Goal: Task Accomplishment & Management: Complete application form

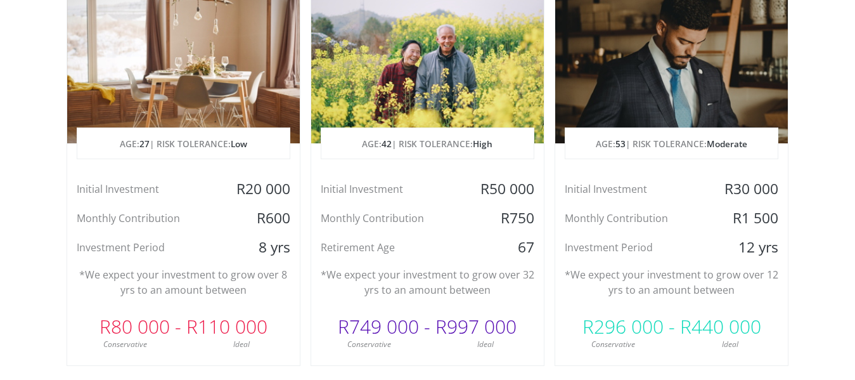
scroll to position [710, 0]
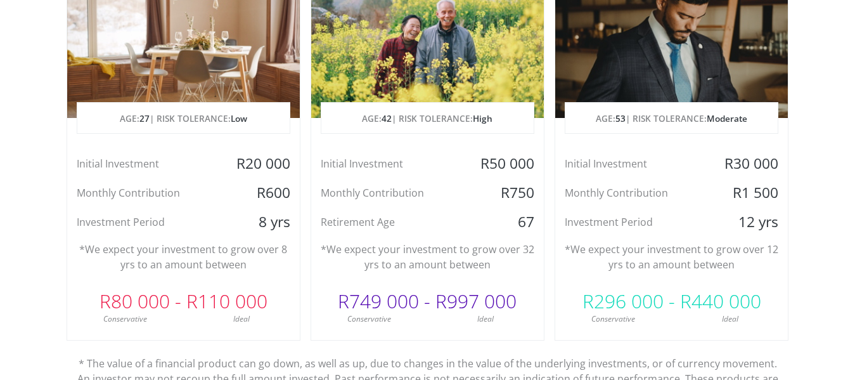
click at [582, 120] on p "AGE: [DEMOGRAPHIC_DATA] | RISK TOLERANCE: Moderate" at bounding box center [671, 119] width 212 height 32
click at [610, 329] on div "Just Saving to Build Wealth AGE: [DEMOGRAPHIC_DATA] | RISK TOLERANCE: Moderate …" at bounding box center [671, 139] width 234 height 404
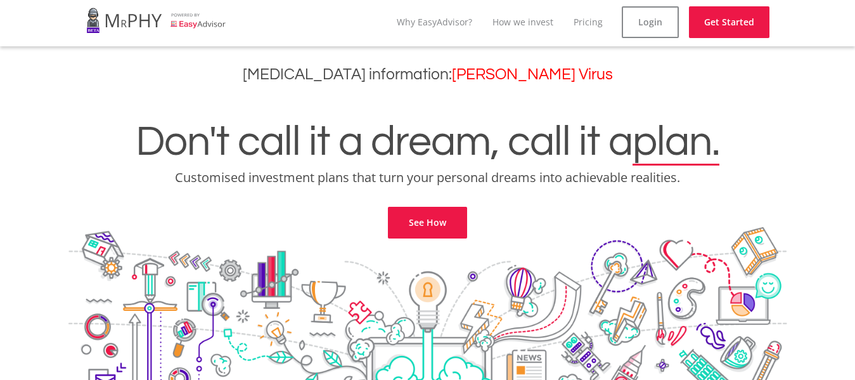
scroll to position [0, 0]
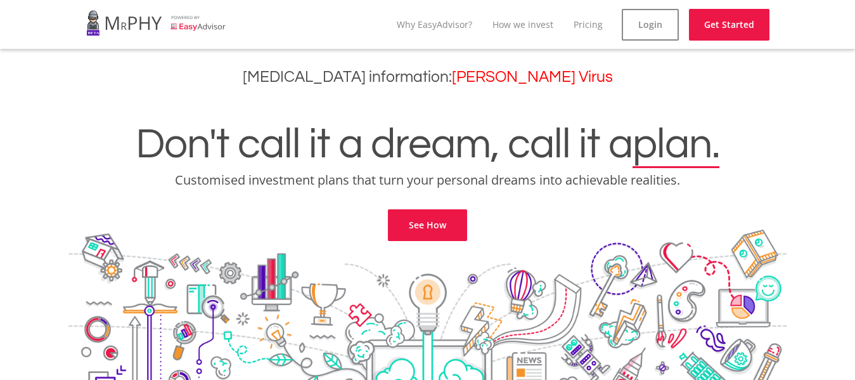
click at [426, 228] on link "See How" at bounding box center [427, 225] width 79 height 32
click at [631, 17] on link "Login" at bounding box center [650, 25] width 57 height 32
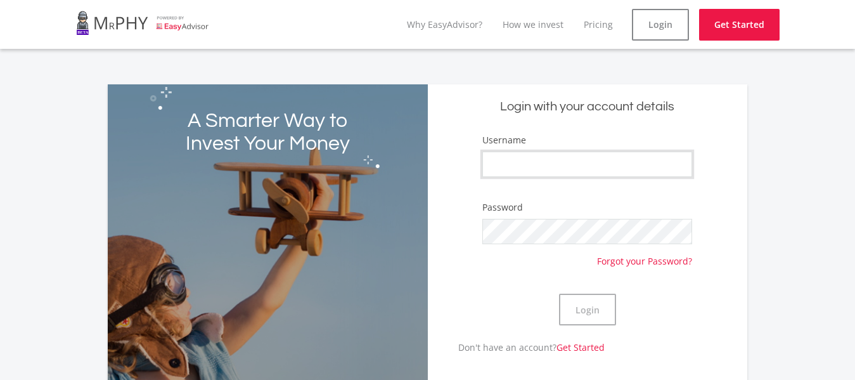
click at [522, 168] on input "Username" at bounding box center [587, 163] width 210 height 25
type input "JokoTea"
click at [559, 293] on button "Login" at bounding box center [587, 309] width 57 height 32
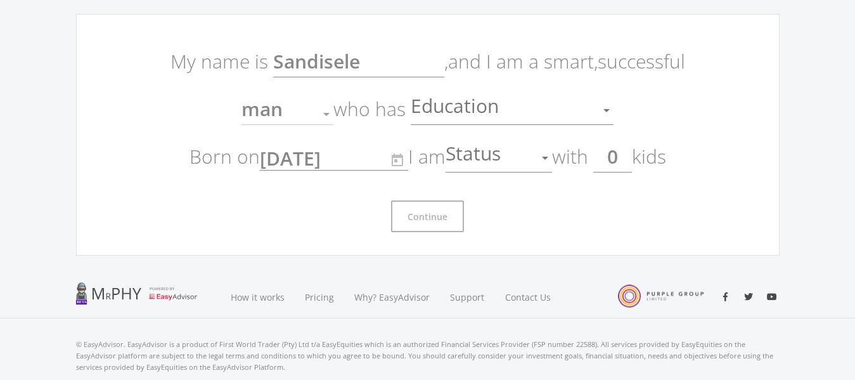
scroll to position [97, 0]
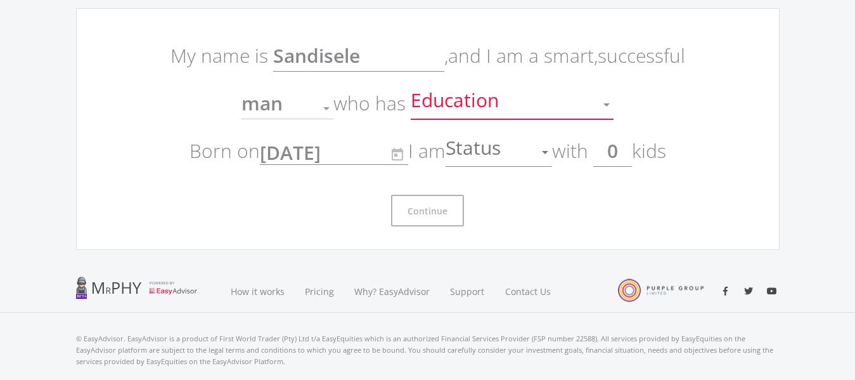
click at [606, 113] on div at bounding box center [606, 105] width 24 height 24
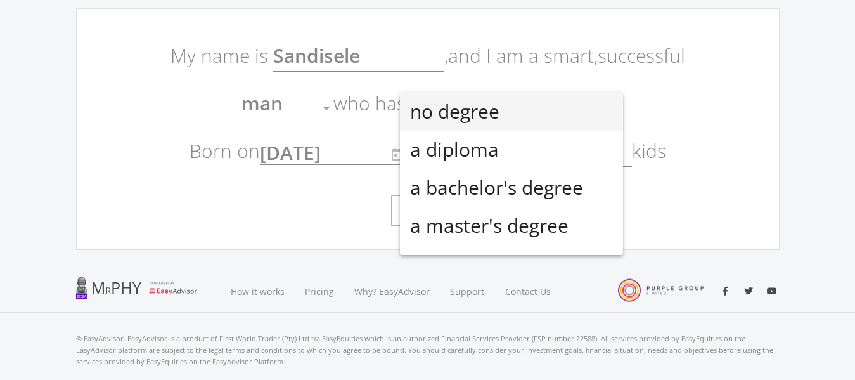
click at [739, 93] on div at bounding box center [427, 190] width 855 height 380
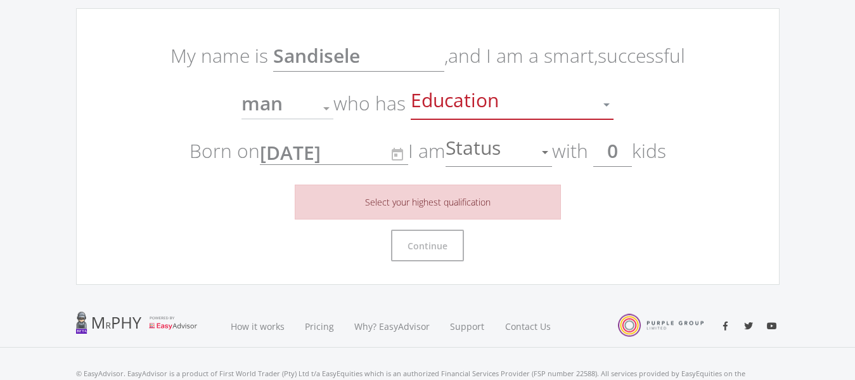
click at [608, 105] on div at bounding box center [606, 104] width 6 height 3
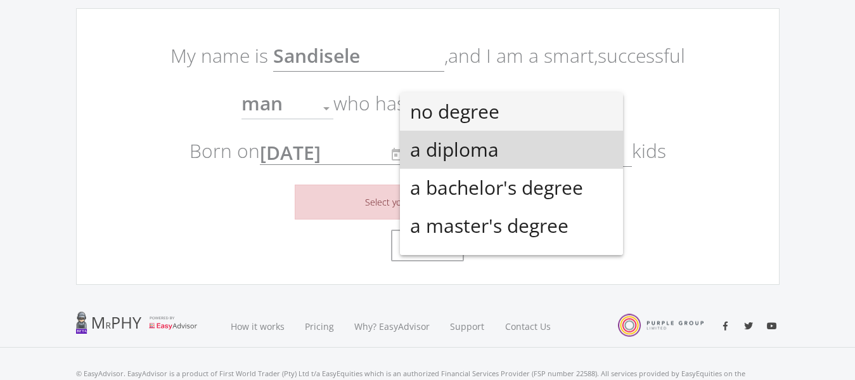
click at [561, 155] on span "a diploma" at bounding box center [511, 150] width 203 height 38
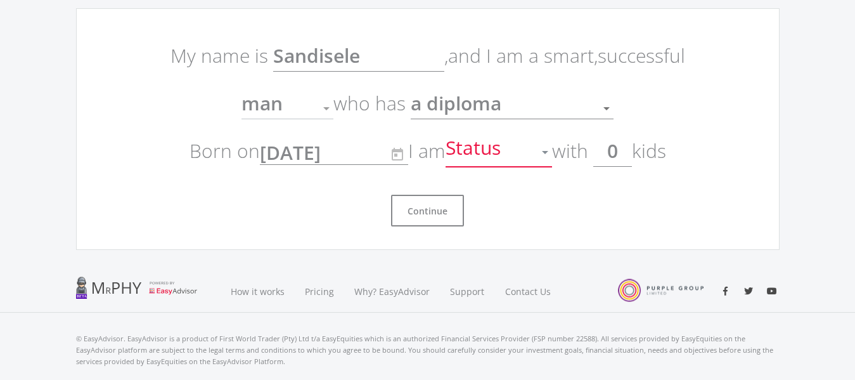
click at [548, 152] on div at bounding box center [545, 152] width 6 height 3
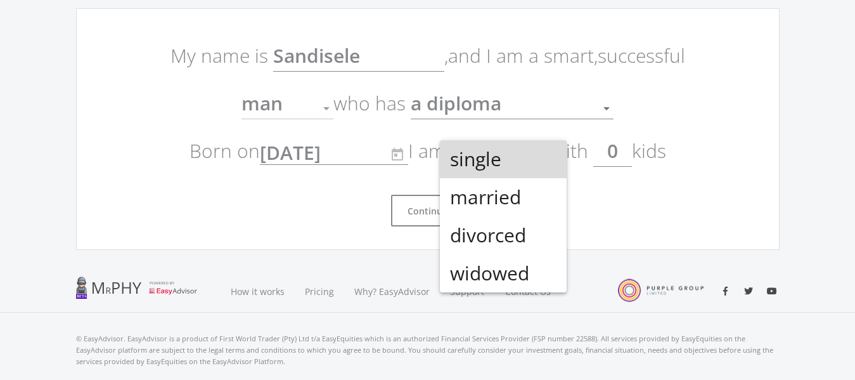
click at [551, 152] on span "single" at bounding box center [503, 159] width 106 height 38
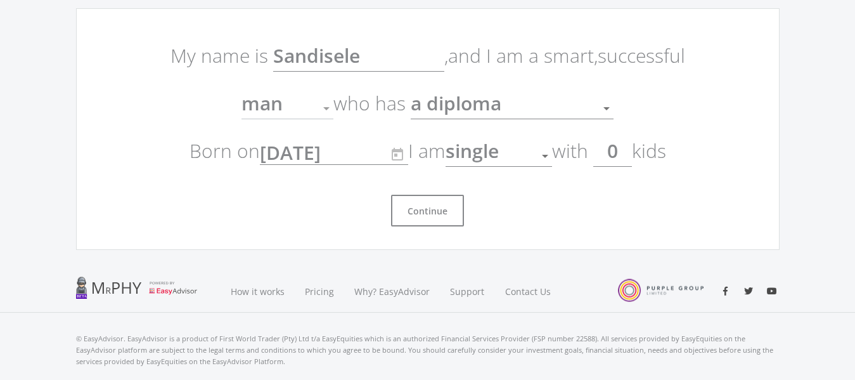
click at [626, 160] on input "0" at bounding box center [612, 151] width 39 height 32
click at [605, 109] on div at bounding box center [606, 108] width 6 height 3
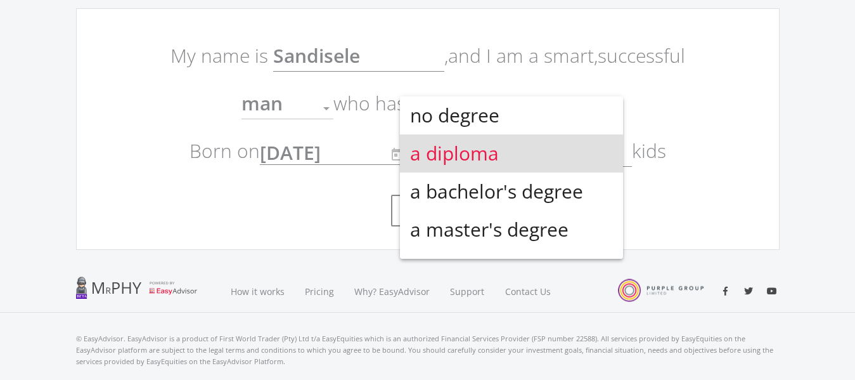
scroll to position [4, 0]
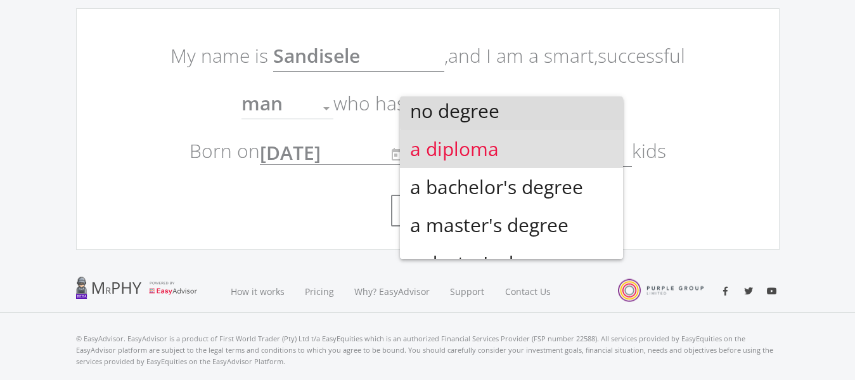
click at [572, 106] on span "no degree" at bounding box center [511, 111] width 203 height 38
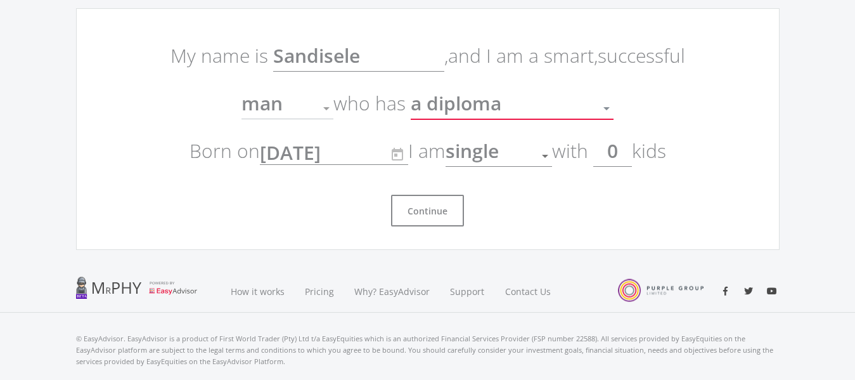
scroll to position [0, 0]
click at [606, 108] on div at bounding box center [606, 108] width 6 height 3
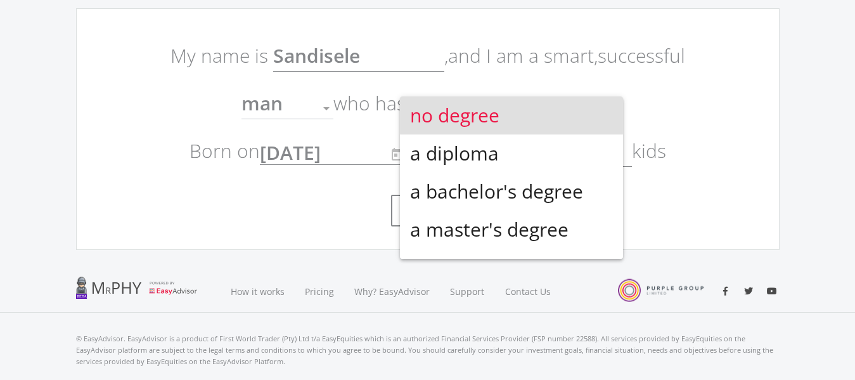
click at [726, 121] on div at bounding box center [427, 190] width 855 height 380
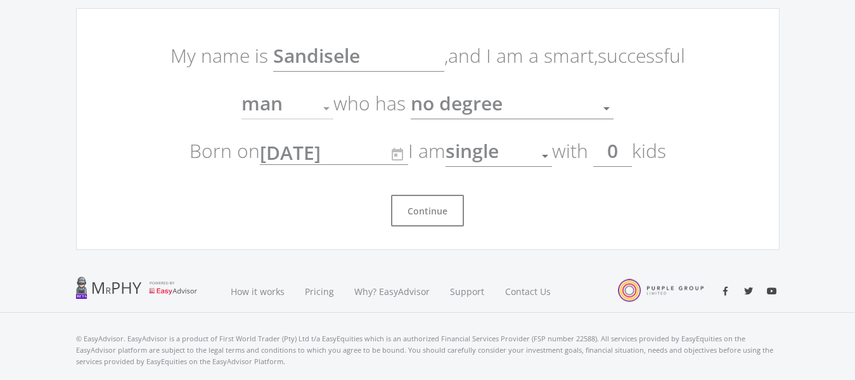
click at [726, 121] on ee-get-started-form "My name is [PERSON_NAME] , and I am a smart, successful man Gender who has no d…" at bounding box center [427, 128] width 703 height 241
click at [324, 111] on div at bounding box center [326, 108] width 24 height 24
click at [330, 105] on div at bounding box center [326, 108] width 24 height 24
click at [326, 110] on div at bounding box center [326, 108] width 6 height 3
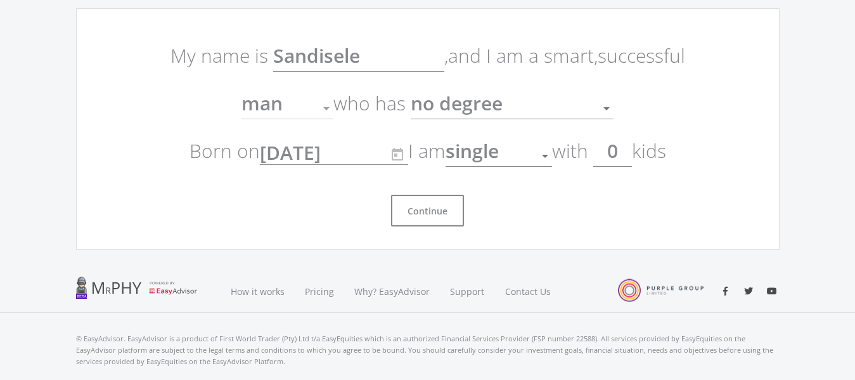
click at [326, 110] on div at bounding box center [326, 108] width 6 height 3
click at [285, 101] on div "man" at bounding box center [277, 108] width 73 height 24
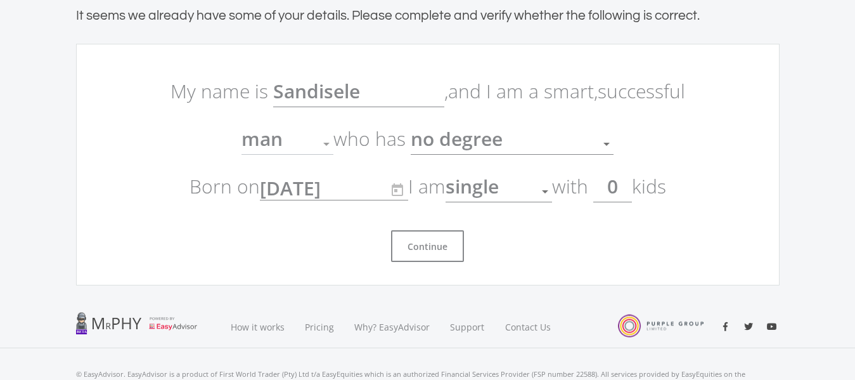
scroll to position [63, 0]
click at [433, 241] on button "Continue" at bounding box center [427, 245] width 73 height 32
click at [432, 242] on button "Continue" at bounding box center [427, 245] width 73 height 32
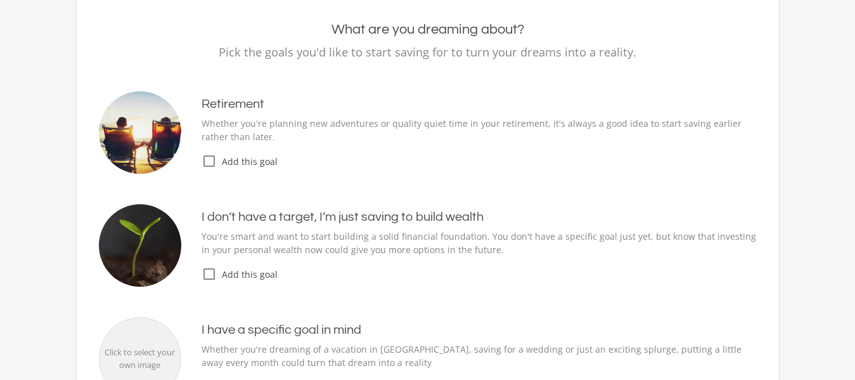
scroll to position [127, 0]
click at [208, 269] on icon "check_box_outline_blank" at bounding box center [208, 272] width 15 height 15
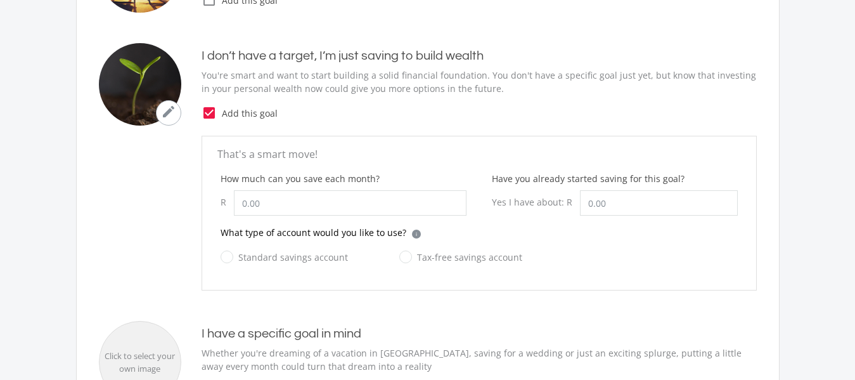
scroll to position [283, 0]
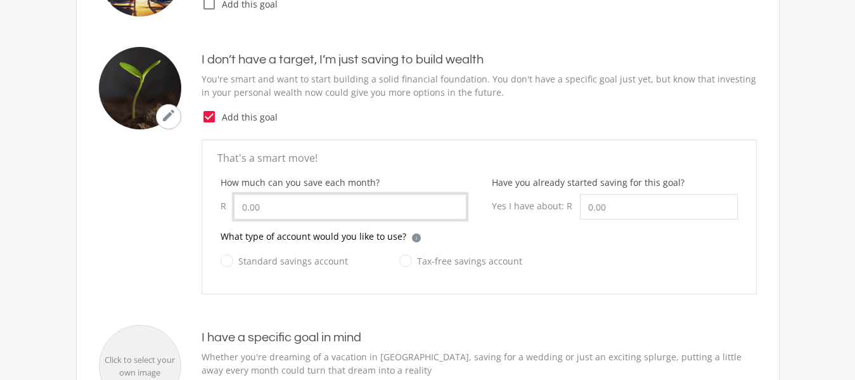
click at [267, 203] on input "How much can you save each month?" at bounding box center [350, 206] width 233 height 25
type input "1,000.00"
click at [648, 201] on input "Have you already started saving for this goal?" at bounding box center [659, 206] width 158 height 25
type input "1,000.00"
click at [226, 265] on label "Standard savings account" at bounding box center [284, 261] width 127 height 16
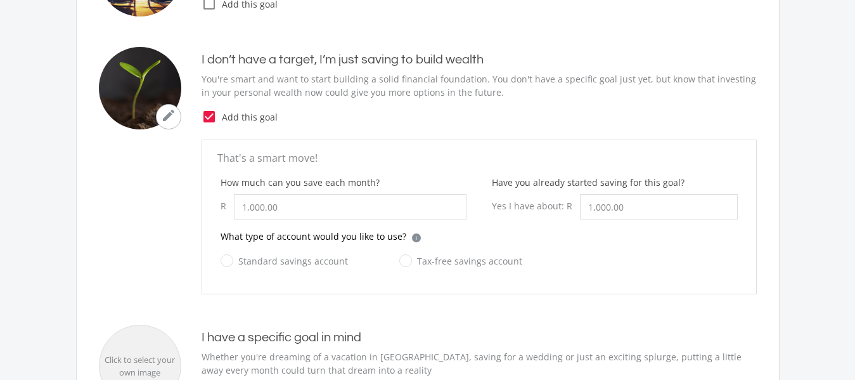
click at [226, 265] on input "Standard savings account" at bounding box center [271, 267] width 127 height 25
radio input "true"
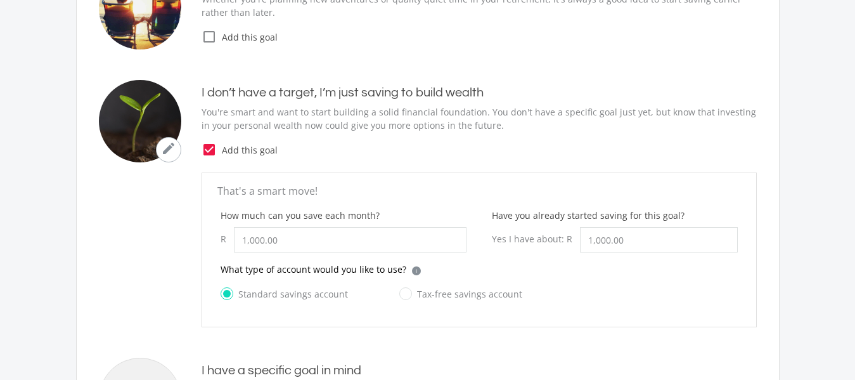
scroll to position [244, 0]
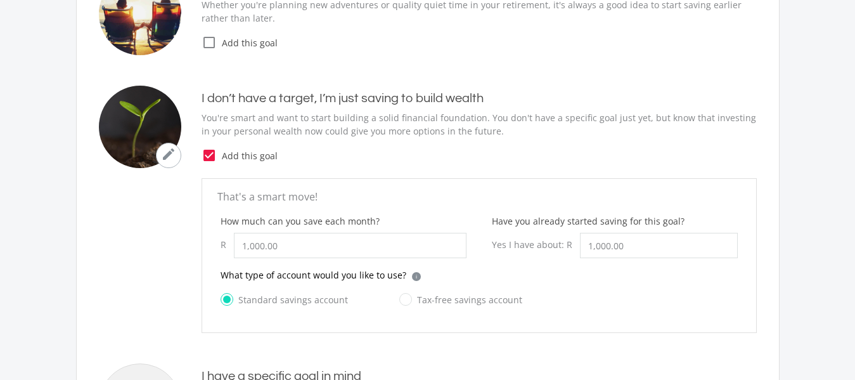
click at [172, 151] on icon "mode_edit" at bounding box center [168, 153] width 15 height 15
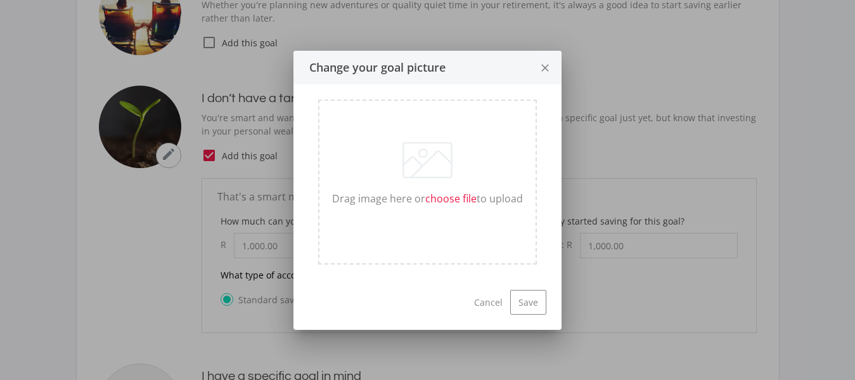
click at [172, 151] on div at bounding box center [427, 190] width 855 height 380
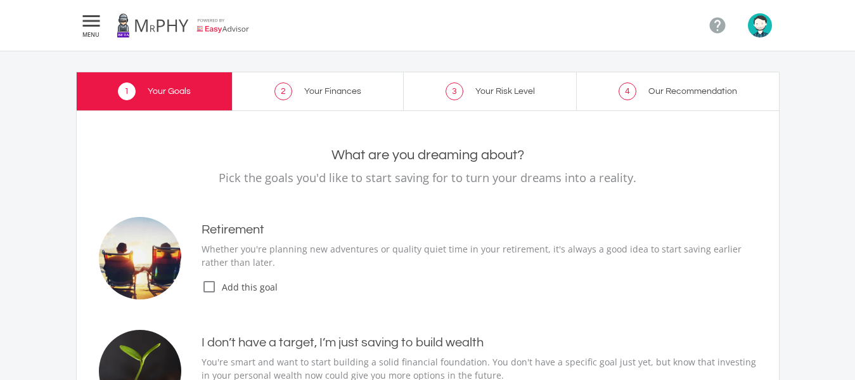
scroll to position [244, 0]
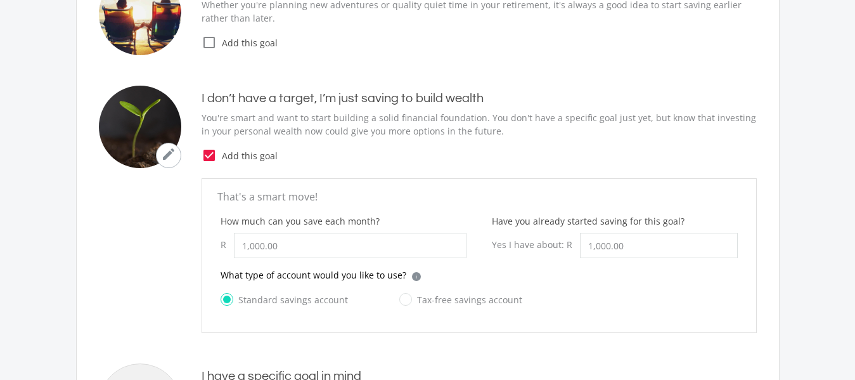
click at [172, 151] on icon "mode_edit" at bounding box center [168, 153] width 15 height 15
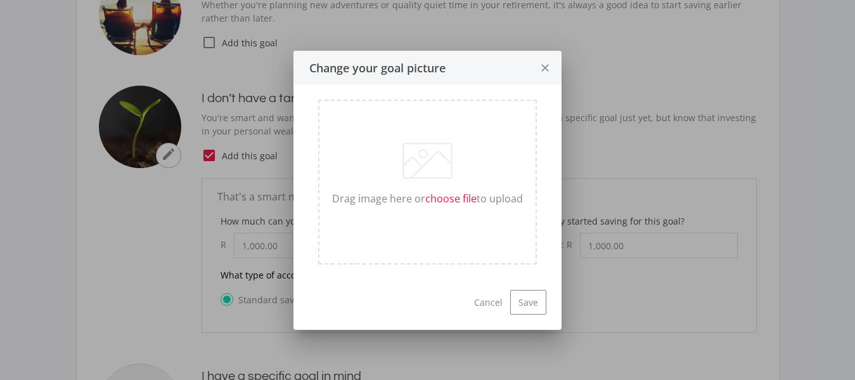
scroll to position [0, 0]
click at [492, 308] on button "Cancel" at bounding box center [488, 301] width 44 height 23
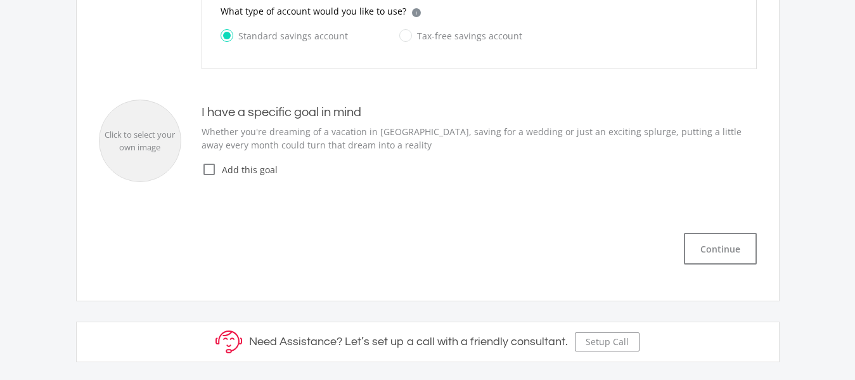
scroll to position [511, 0]
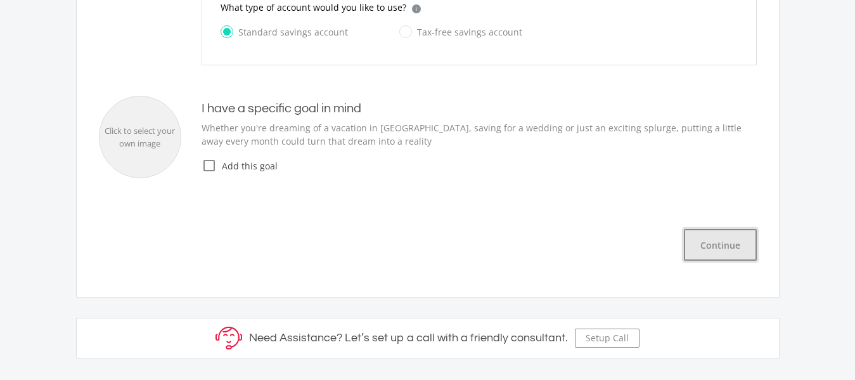
click at [723, 240] on button "Continue" at bounding box center [720, 245] width 73 height 32
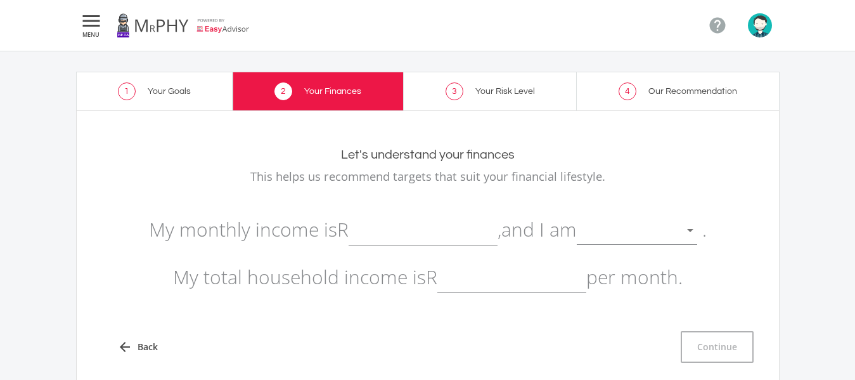
click at [359, 245] on input "text" at bounding box center [423, 230] width 149 height 32
type input "9"
type input "370.00"
click at [700, 224] on div at bounding box center [690, 231] width 24 height 24
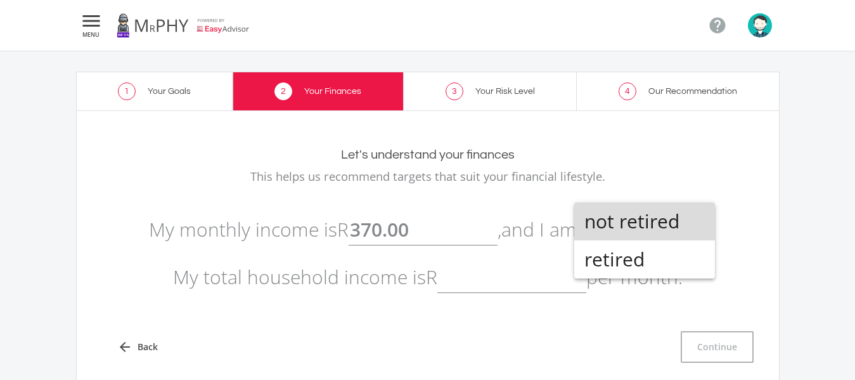
click at [660, 224] on span "not retired" at bounding box center [644, 221] width 120 height 38
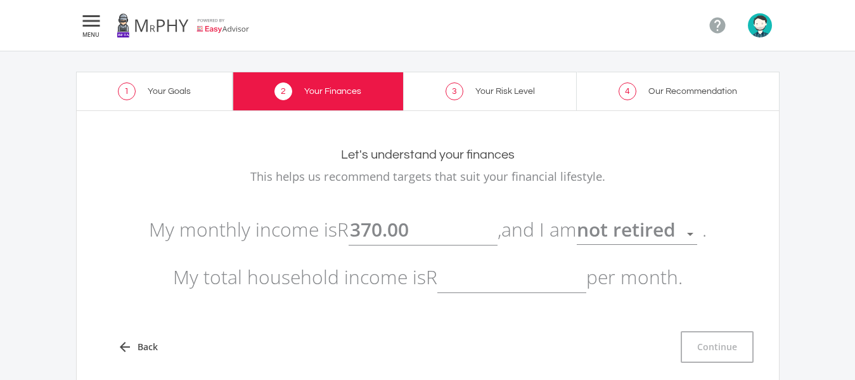
click at [470, 287] on input "text" at bounding box center [511, 277] width 149 height 32
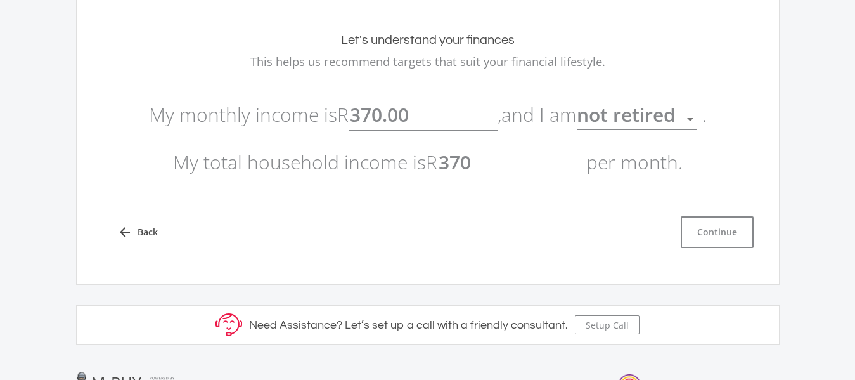
scroll to position [135, 0]
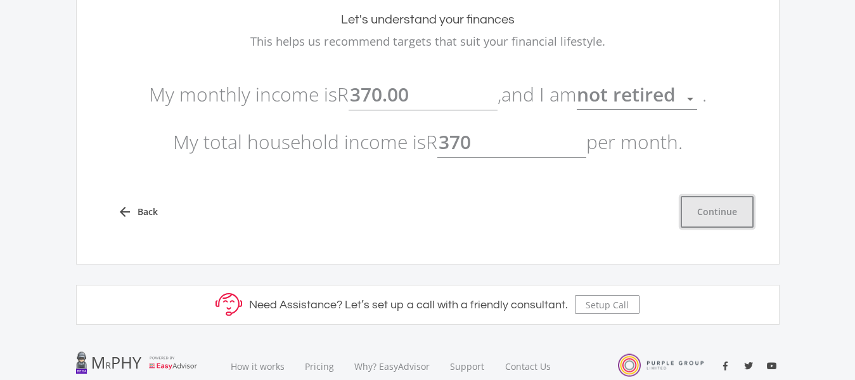
type input "370.00"
click at [686, 212] on button "Continue" at bounding box center [717, 212] width 73 height 32
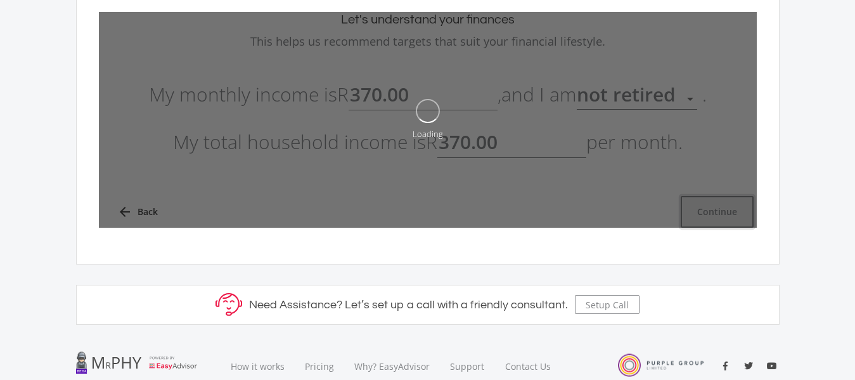
type input "370"
type input "370.00"
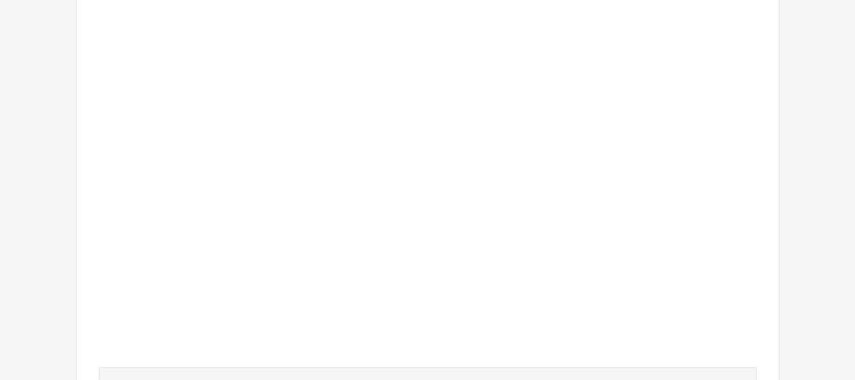
scroll to position [482, 0]
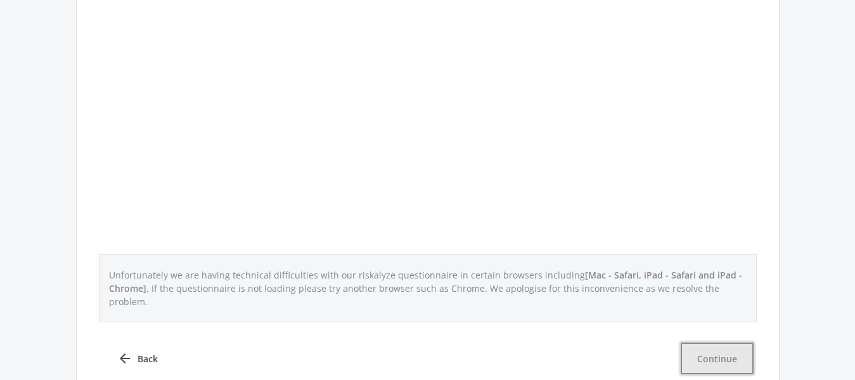
click at [708, 342] on button "Continue" at bounding box center [717, 358] width 73 height 32
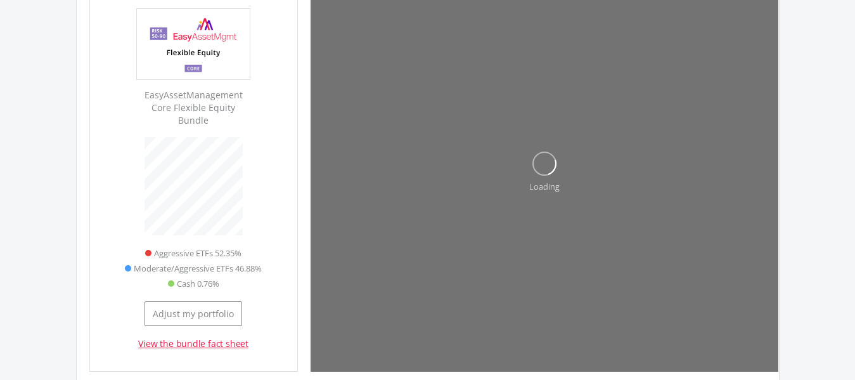
scroll to position [384, 208]
type input "1000"
type input "1,000.00"
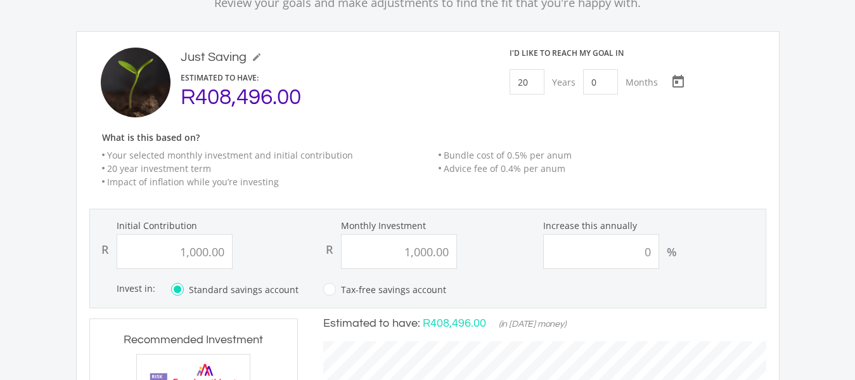
scroll to position [134, 0]
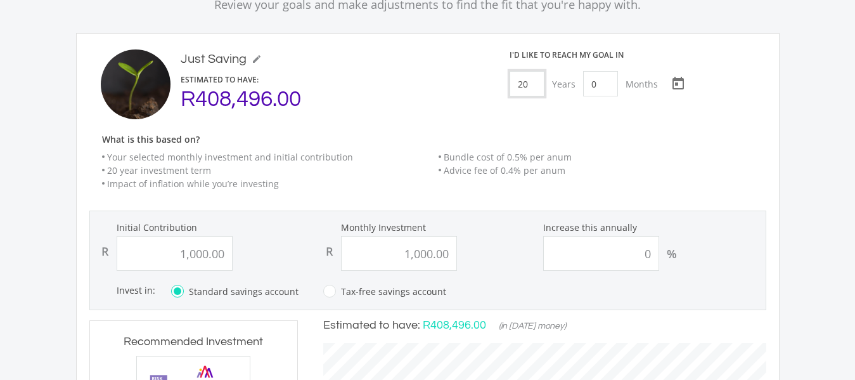
click at [528, 86] on input "20" at bounding box center [526, 83] width 35 height 25
type input "5"
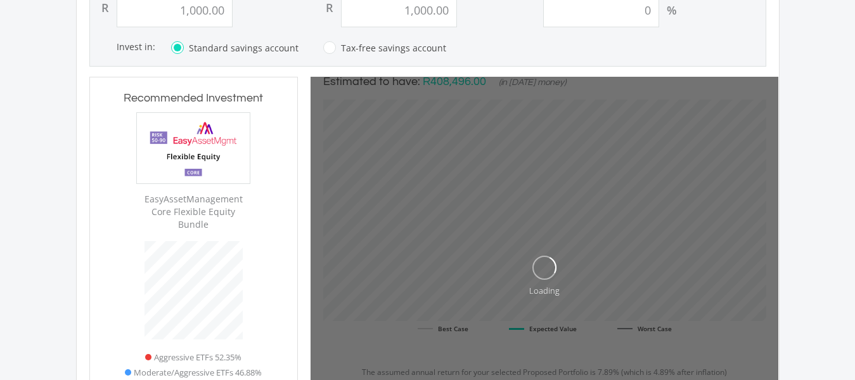
scroll to position [380, 0]
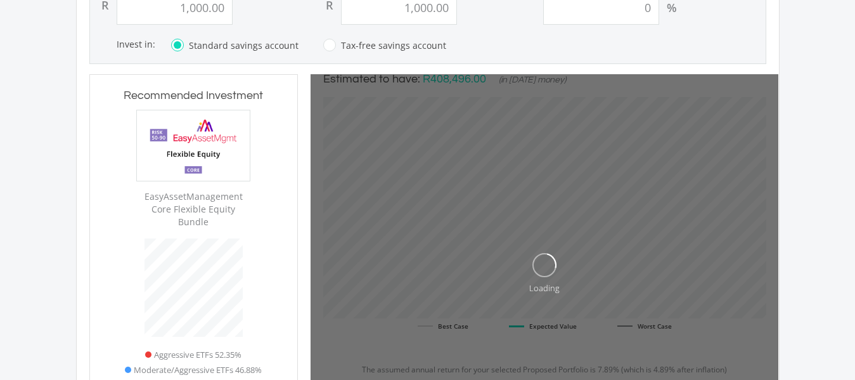
type input "1000"
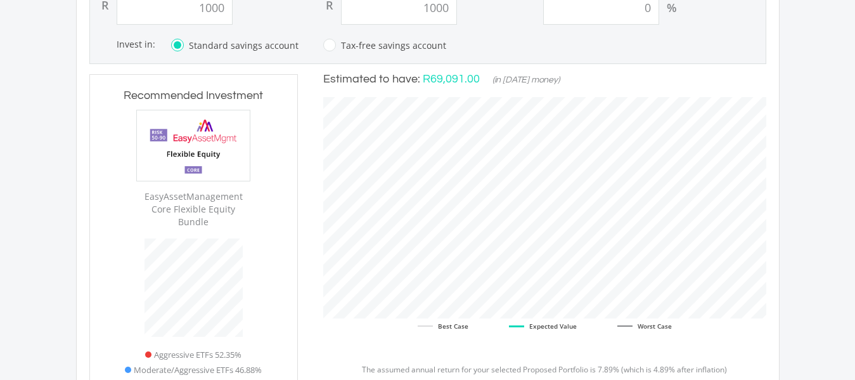
type input "1,000.00"
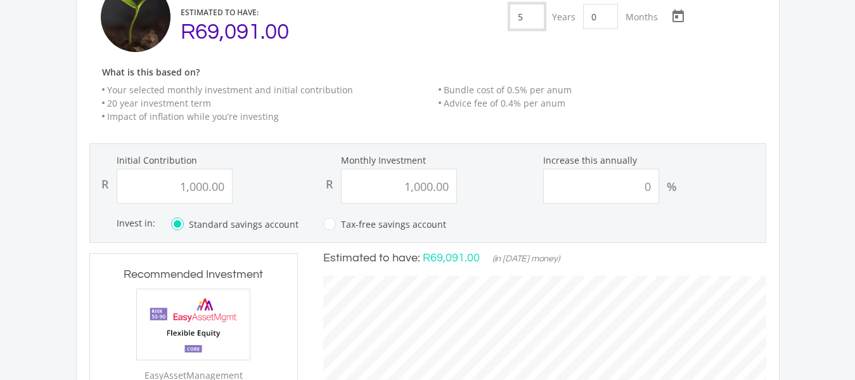
scroll to position [247, 0]
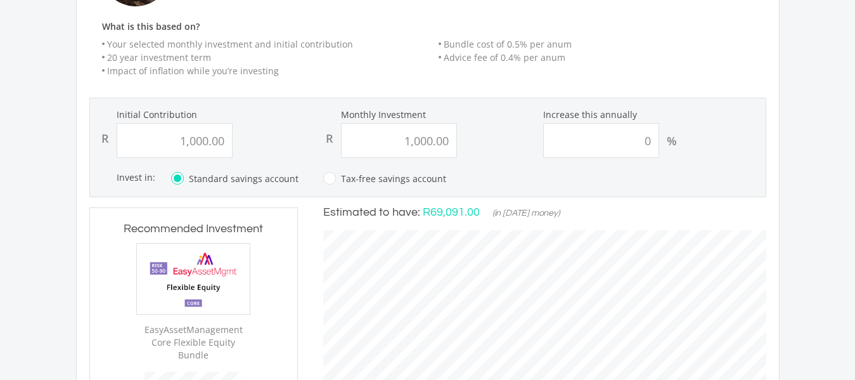
type input "5"
click at [447, 139] on input "1000.00" at bounding box center [399, 140] width 116 height 35
type input "1"
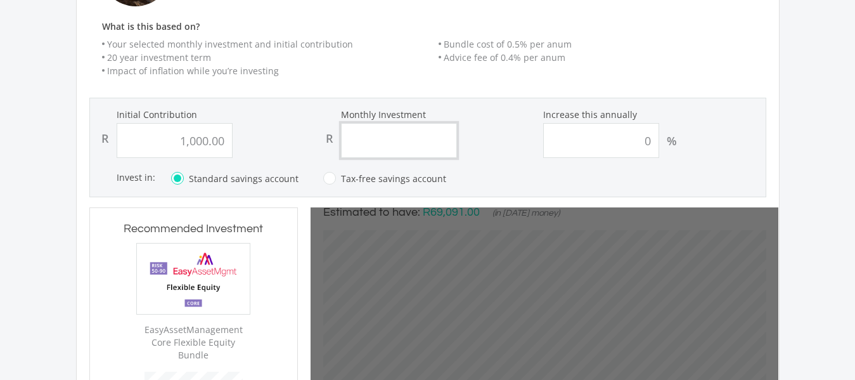
type input "0"
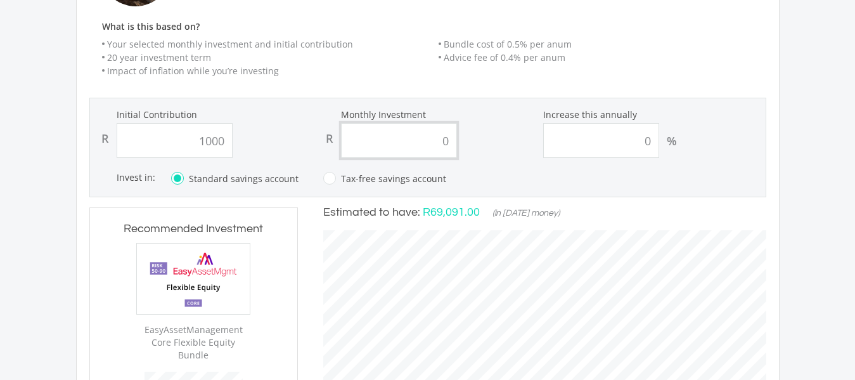
type input "1,000.00"
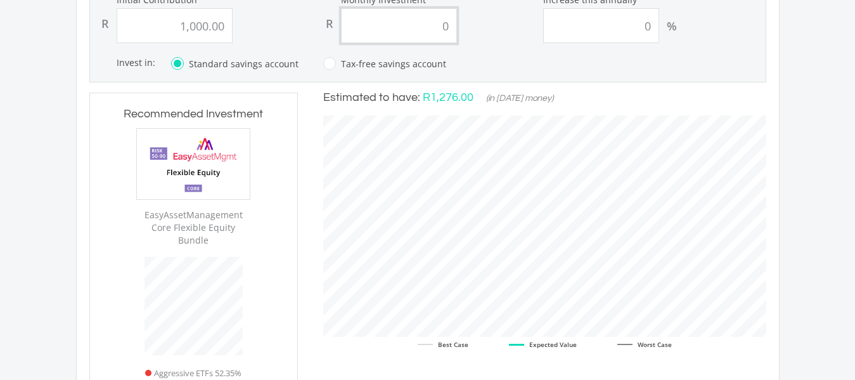
scroll to position [375, 0]
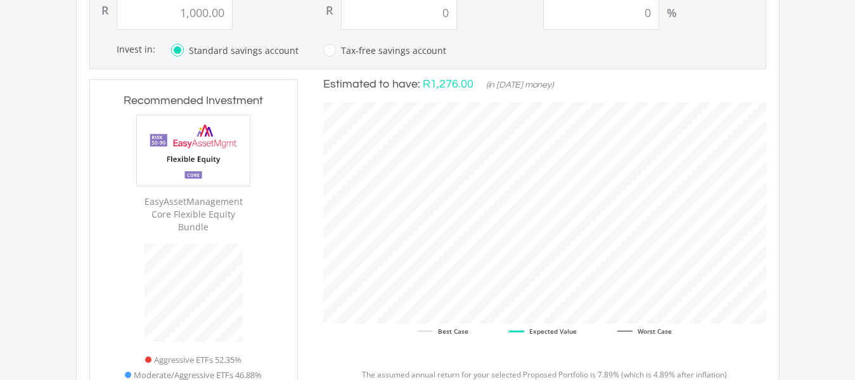
type input "0.00"
click at [323, 48] on label "Tax-free savings account" at bounding box center [384, 50] width 123 height 16
click at [322, 48] on input "Tax-free savings account" at bounding box center [371, 57] width 123 height 25
radio input "true"
radio input "false"
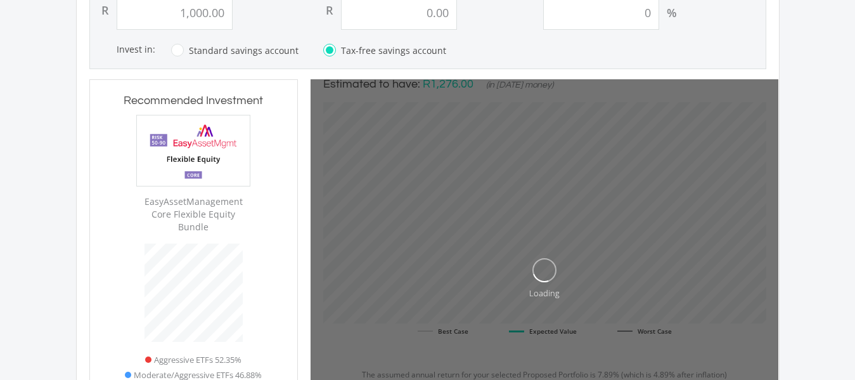
type input "1000"
type input "0"
type input "1,000.00"
type input "0.00"
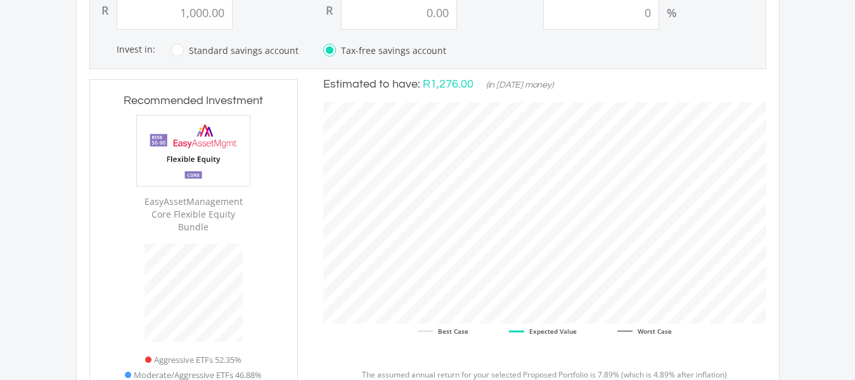
scroll to position [385, 468]
click at [174, 49] on label "Standard savings account" at bounding box center [234, 50] width 127 height 16
click at [174, 49] on input "Standard savings account" at bounding box center [221, 57] width 127 height 25
radio input "true"
radio input "false"
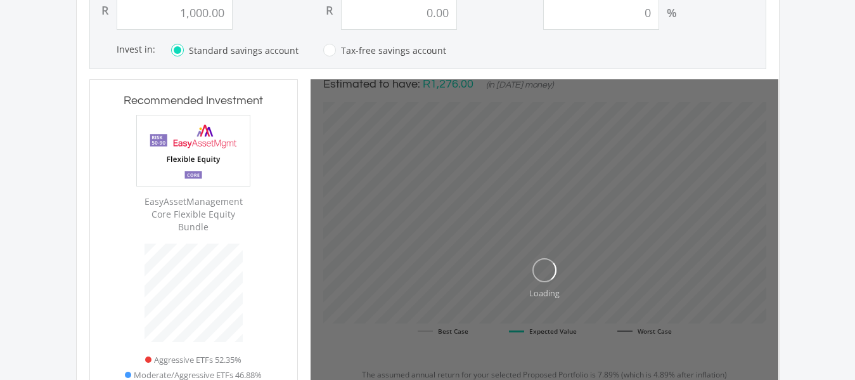
type input "1000"
type input "0"
type input "1,000.00"
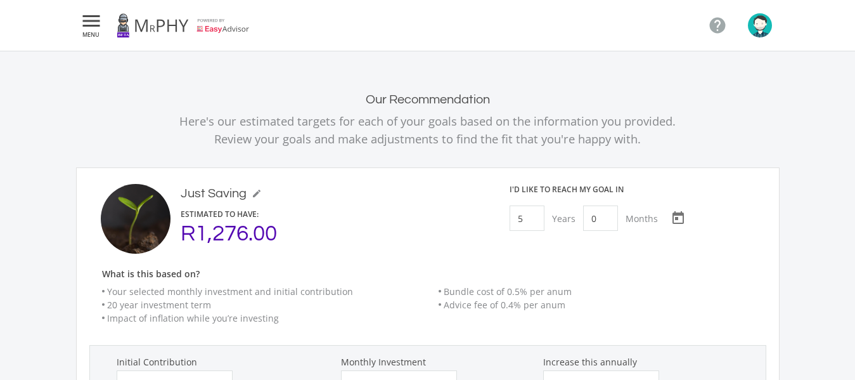
scroll to position [332, 0]
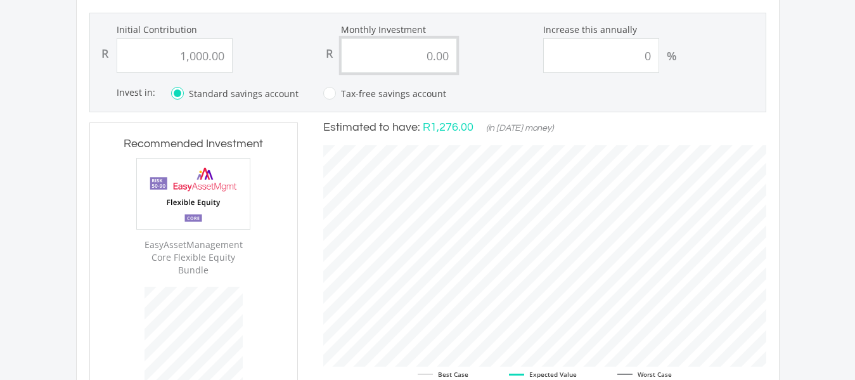
click at [449, 58] on input "0.00" at bounding box center [399, 55] width 116 height 35
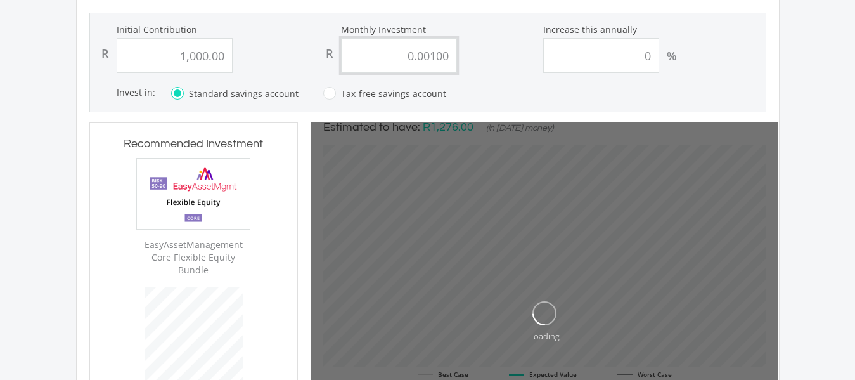
click at [430, 53] on input "0.00100" at bounding box center [399, 55] width 116 height 35
type input "0.100"
type input "1000"
type input "0.001"
type input "1,000.00"
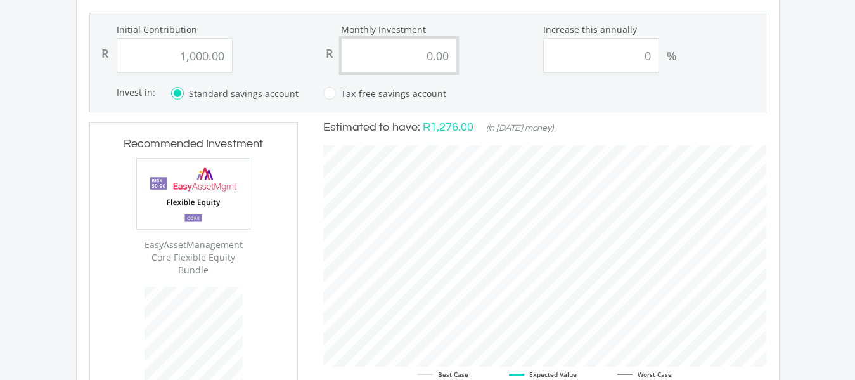
scroll to position [385, 468]
type input "0"
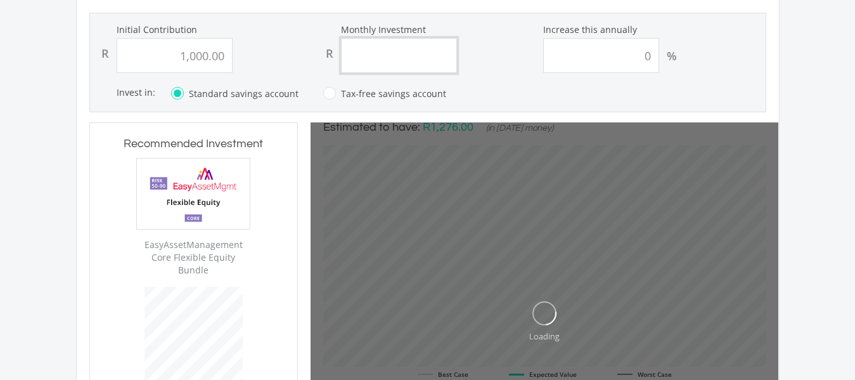
type input "1"
type input "1,000.00"
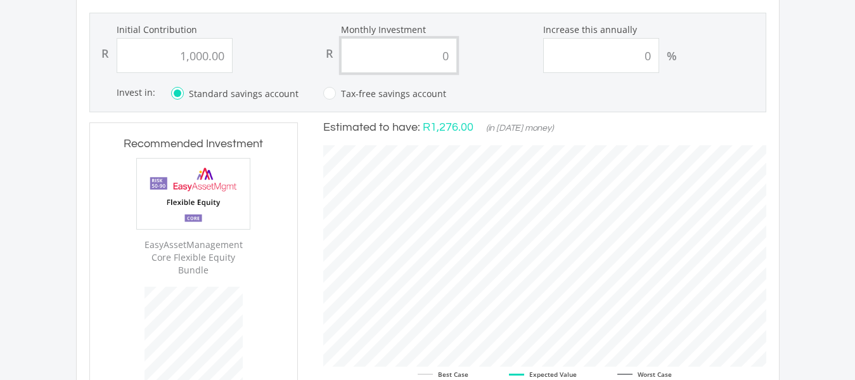
type input "00"
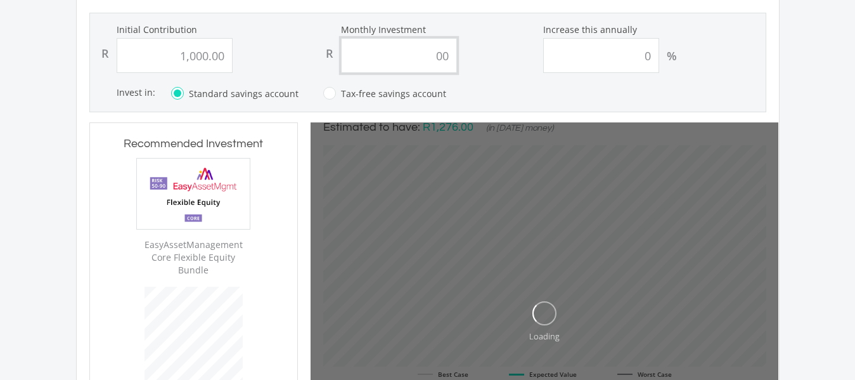
type input "1000"
type input "0"
type input "1,000.00"
type input "100"
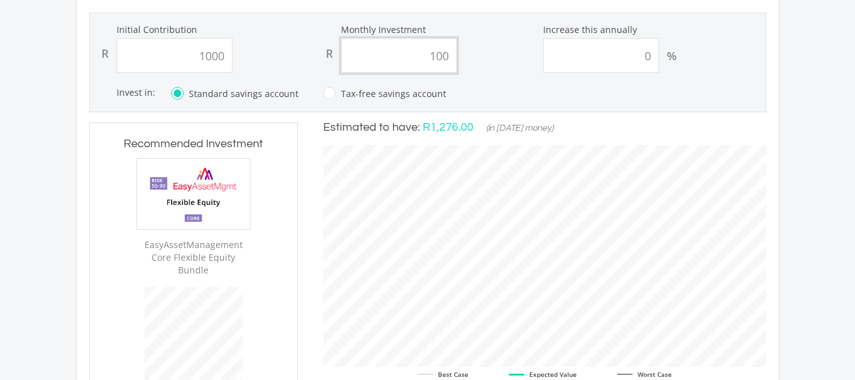
type input "1,000.00"
type input "100.00"
click at [652, 54] on input "0" at bounding box center [601, 55] width 116 height 35
type input "15"
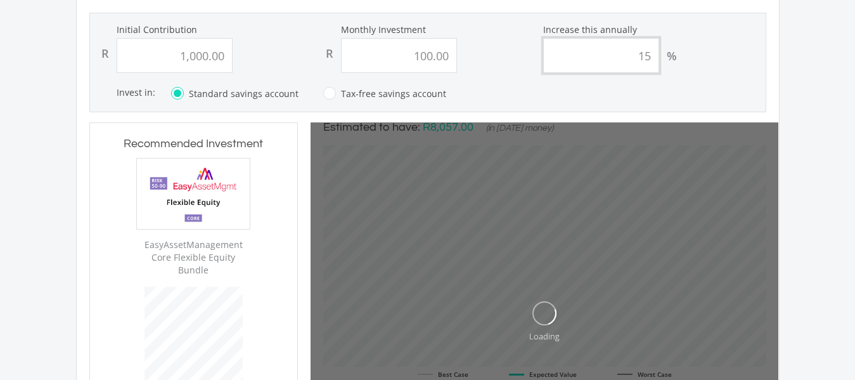
type input "1000"
type input "100"
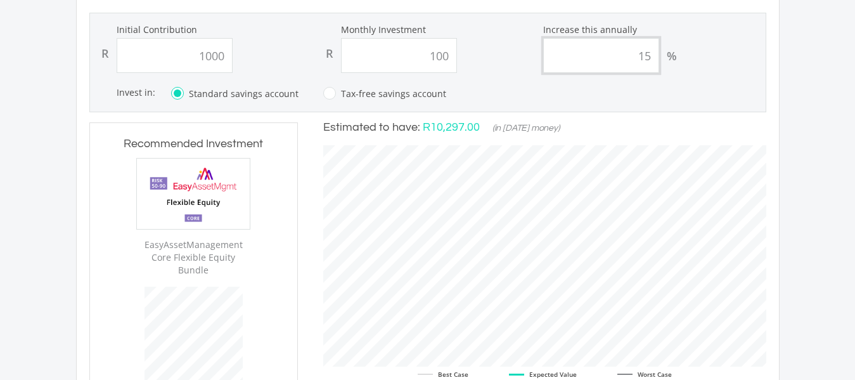
type input "1,000.00"
type input "100.00"
type input "15"
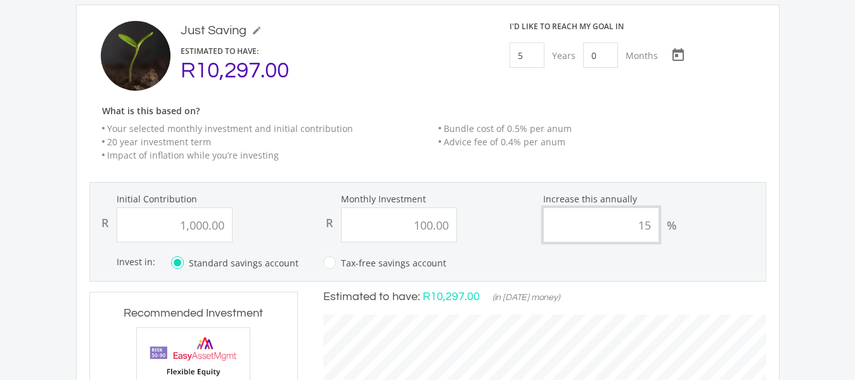
scroll to position [177, 0]
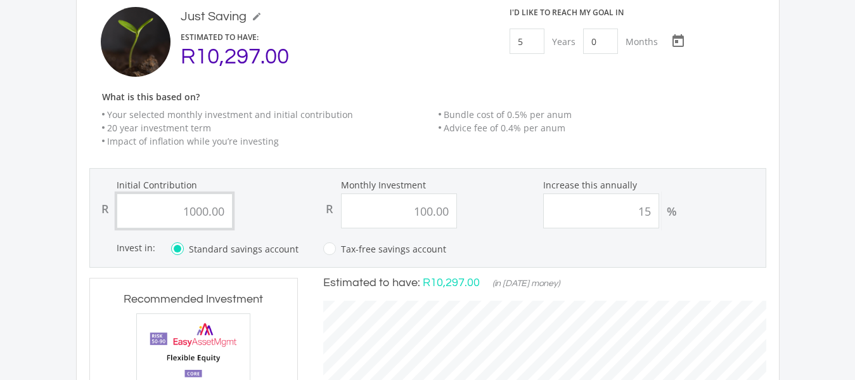
click at [224, 212] on input "1000.00" at bounding box center [175, 210] width 116 height 35
type input "1"
type input "4,000.00"
click at [451, 212] on input "100.00" at bounding box center [399, 210] width 116 height 35
type input "100.0"
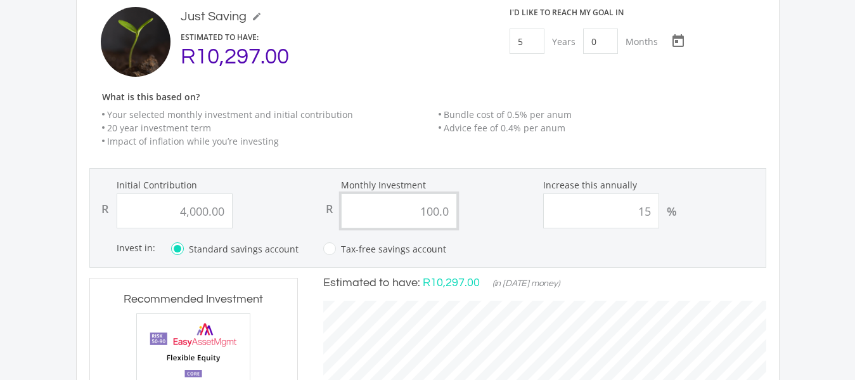
type input "4000"
type input "100"
type input "4,000.00"
type input "1"
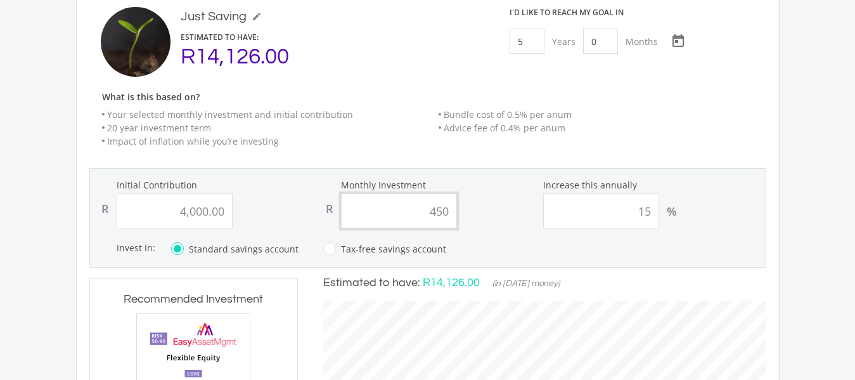
type input "4500"
type input "4,000.00"
type input "4,500.00"
click at [651, 216] on input "15" at bounding box center [601, 210] width 116 height 35
type input "1"
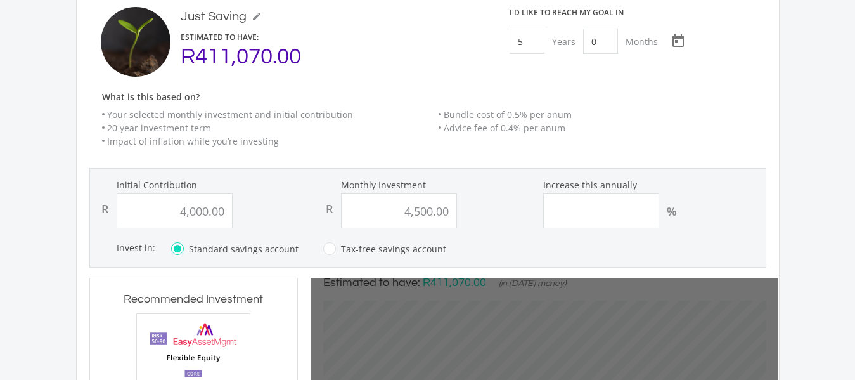
click at [728, 212] on div "%" at bounding box center [652, 210] width 219 height 35
type input "4000"
type input "4500"
type input "4,000.00"
type input "4,500.00"
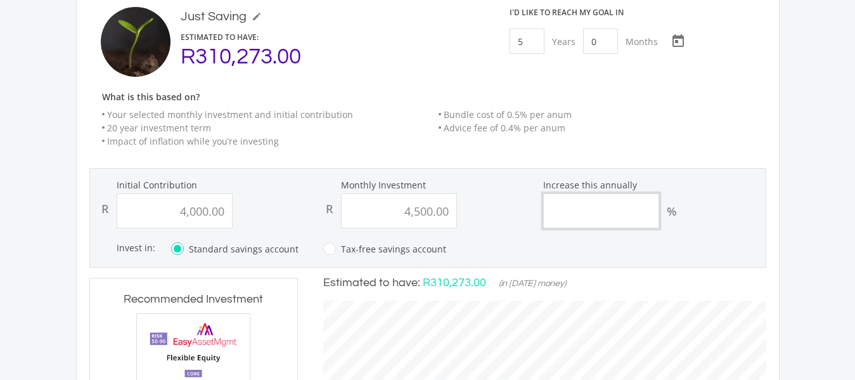
click at [641, 217] on input "Increase this annually" at bounding box center [601, 210] width 116 height 35
type input "1"
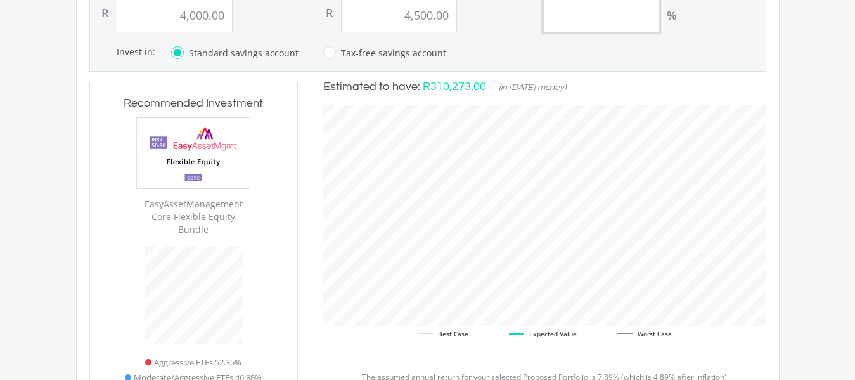
scroll to position [375, 0]
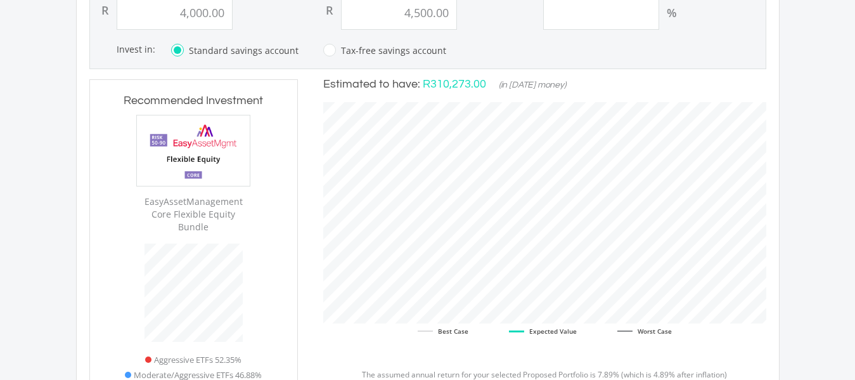
click at [323, 51] on label "Tax-free savings account" at bounding box center [384, 50] width 123 height 16
click at [320, 51] on input "Tax-free savings account" at bounding box center [371, 57] width 123 height 25
radio input "true"
radio input "false"
type input "4000"
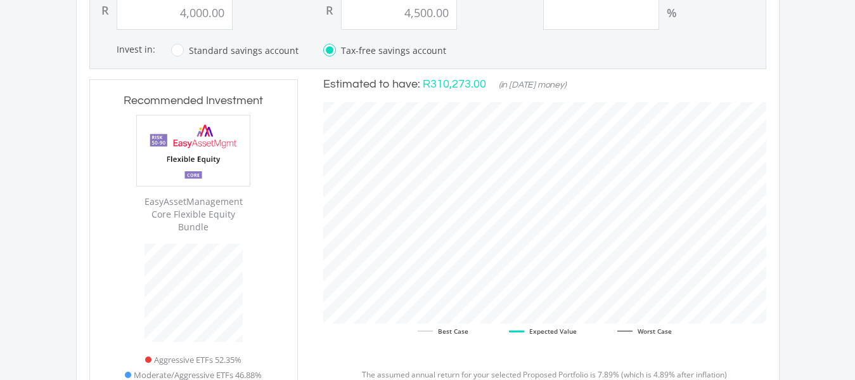
type input "4500"
type input "4,000.00"
type input "4,500.00"
click at [172, 49] on label "Standard savings account" at bounding box center [234, 50] width 127 height 16
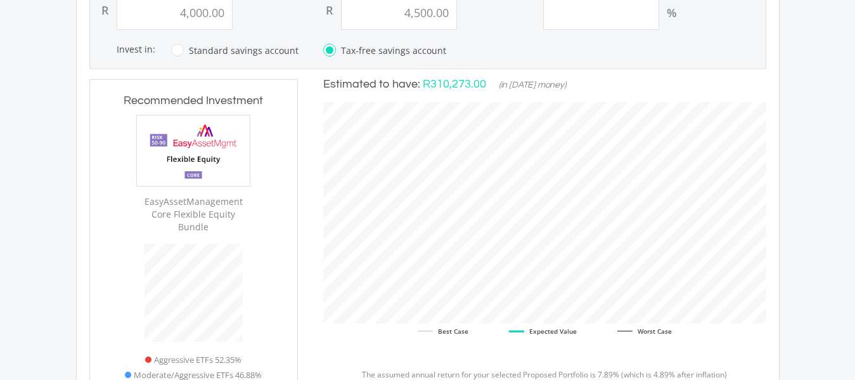
click at [172, 49] on input "Standard savings account" at bounding box center [221, 57] width 127 height 25
radio input "true"
radio input "false"
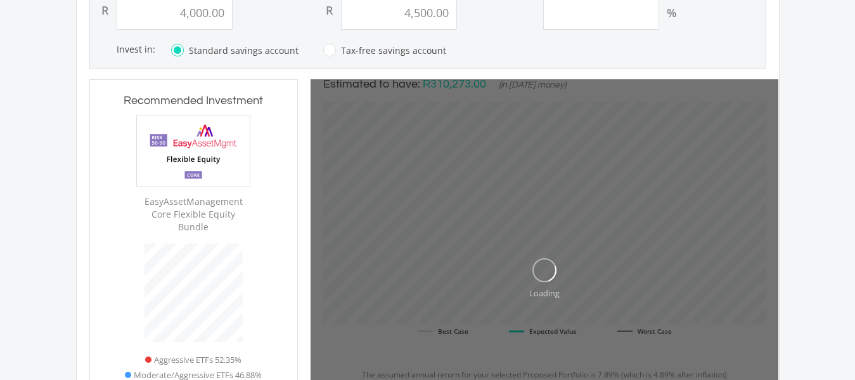
type input "4000"
type input "4500"
type input "4,000.00"
type input "4,500.00"
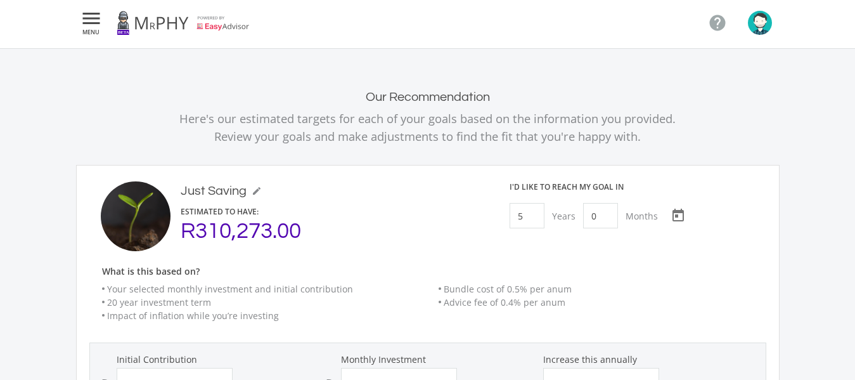
scroll to position [0, 0]
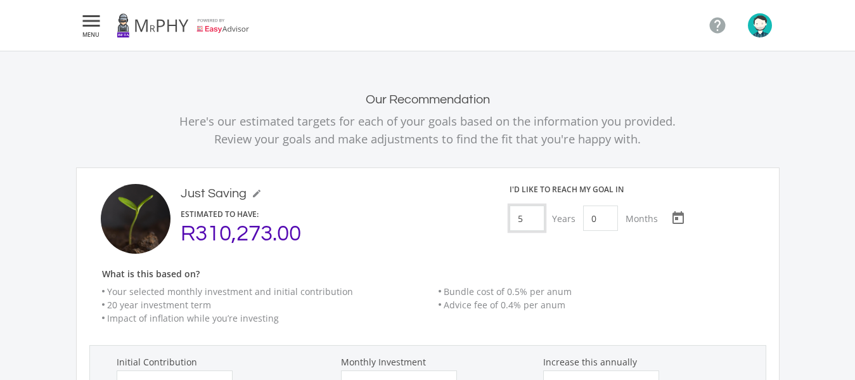
click at [531, 217] on input "5" at bounding box center [526, 217] width 35 height 25
type input "1"
click at [600, 221] on input "0" at bounding box center [596, 217] width 35 height 25
type input "6"
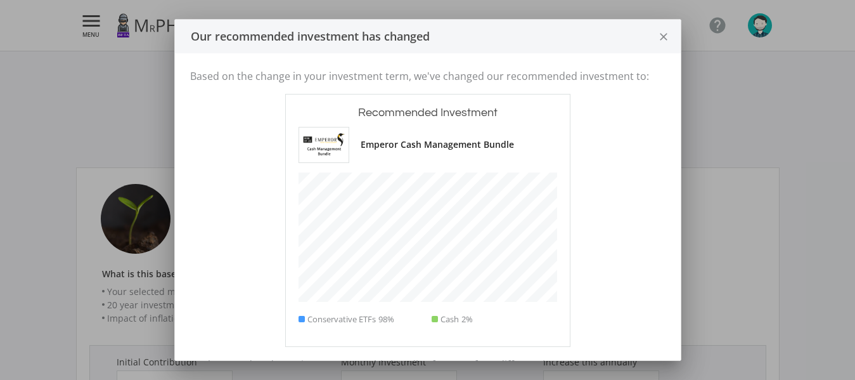
scroll to position [350, 208]
type input "4000"
type input "4500"
type input "4,000.00"
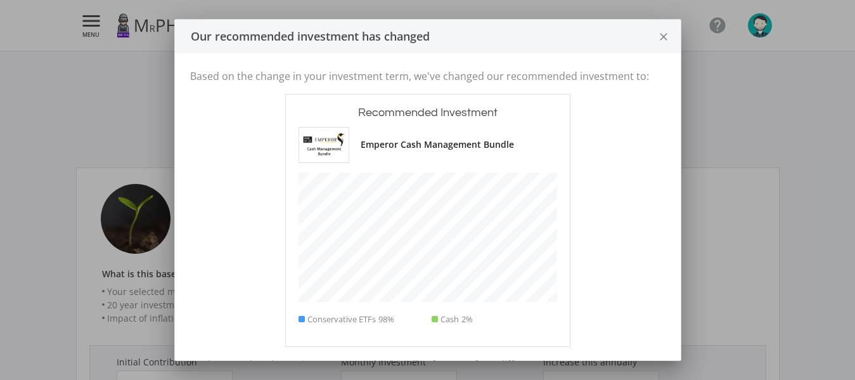
click at [660, 41] on icon "close" at bounding box center [663, 37] width 13 height 34
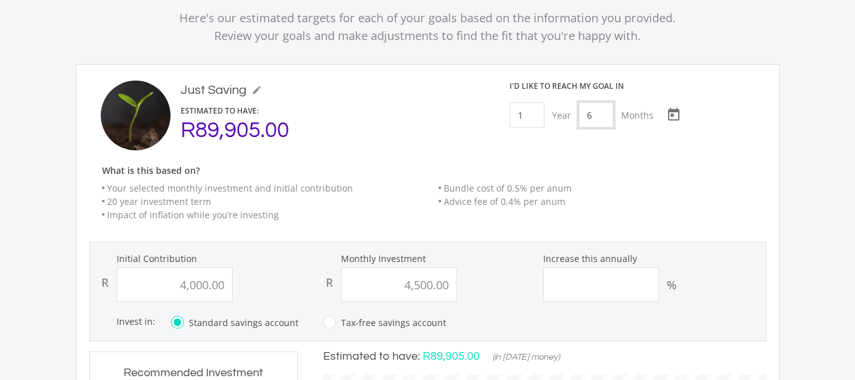
scroll to position [106, 0]
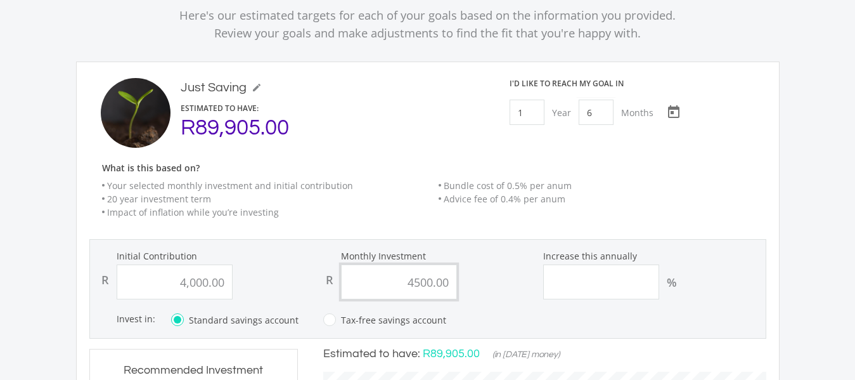
click at [454, 283] on input "4500.00" at bounding box center [399, 281] width 116 height 35
type input "4000"
type input "4,000.00"
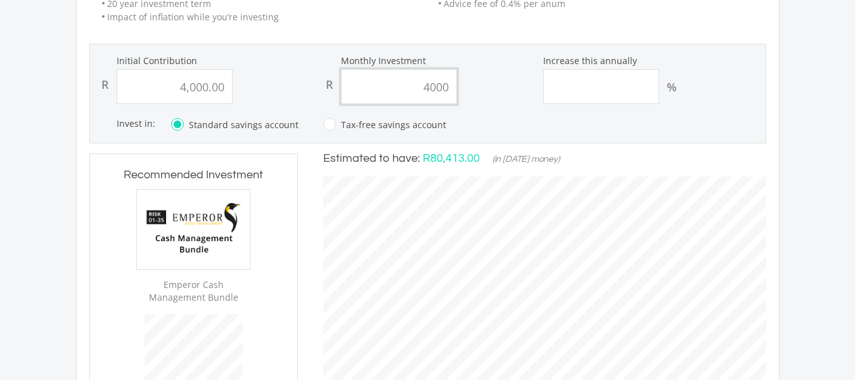
scroll to position [297, 0]
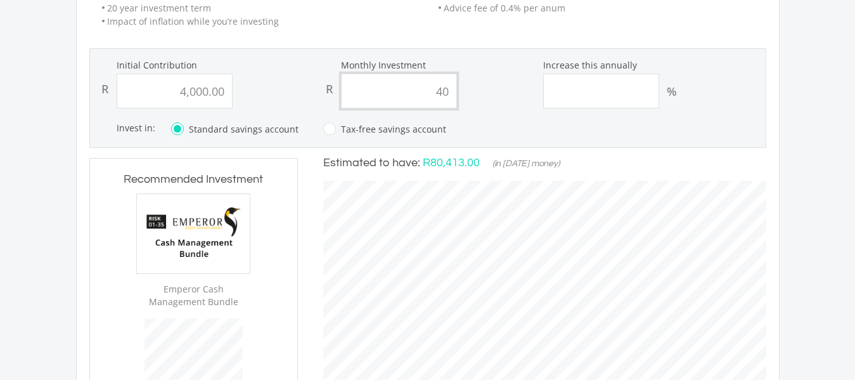
type input "4"
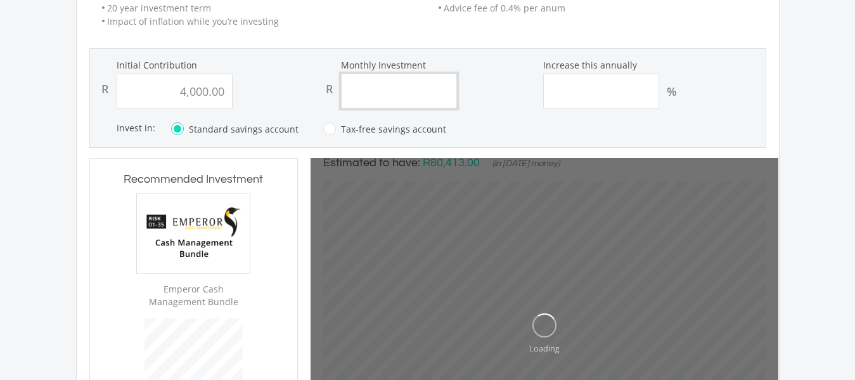
type input "0"
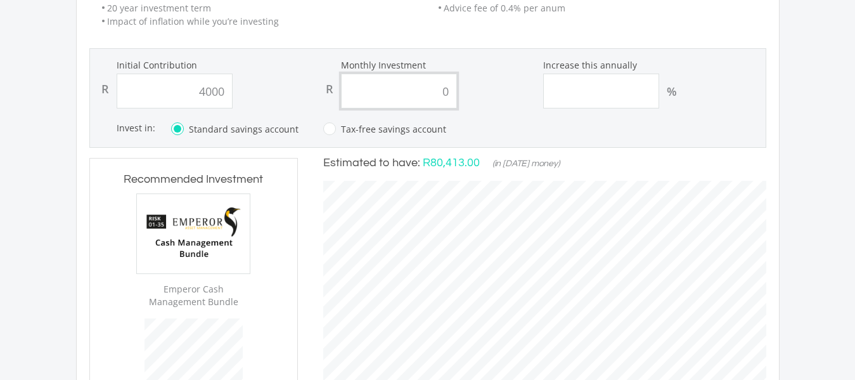
type input "4,000.00"
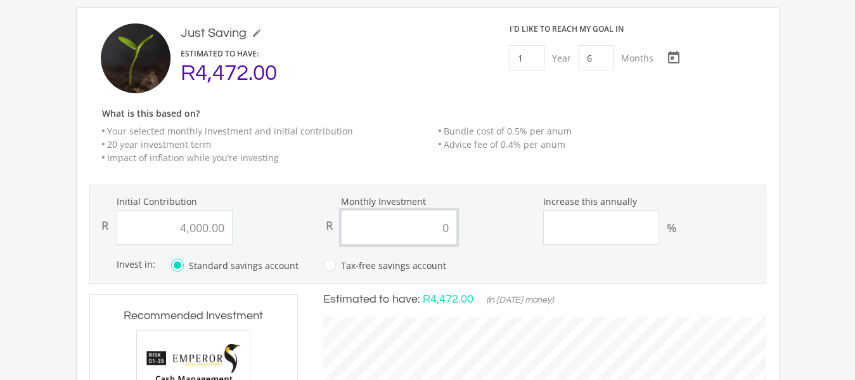
scroll to position [154, 0]
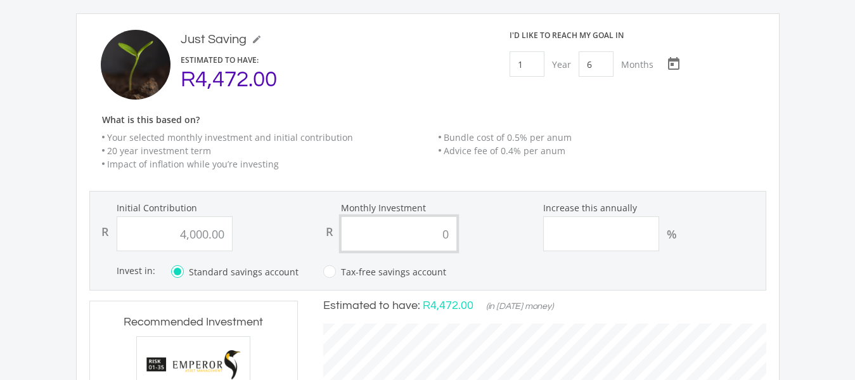
type input "0"
type input "4000.00"
type input "0.00"
click at [223, 233] on input "4000.00" at bounding box center [175, 233] width 116 height 35
type input "4"
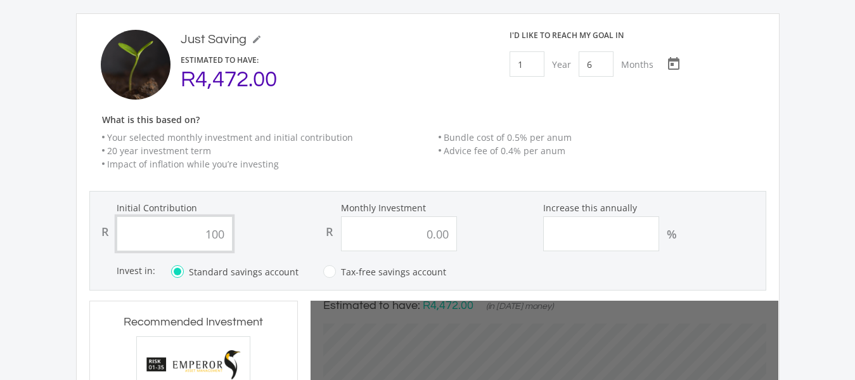
type input "1000"
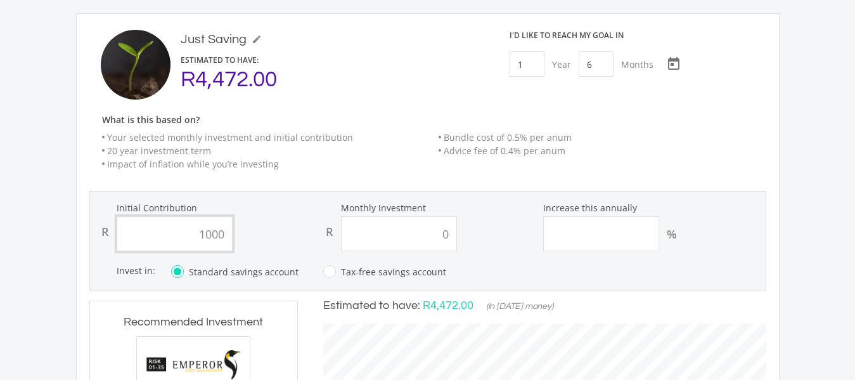
type input "0.00"
type input "1,000.00"
click at [530, 63] on input "1" at bounding box center [526, 63] width 35 height 25
type input "2"
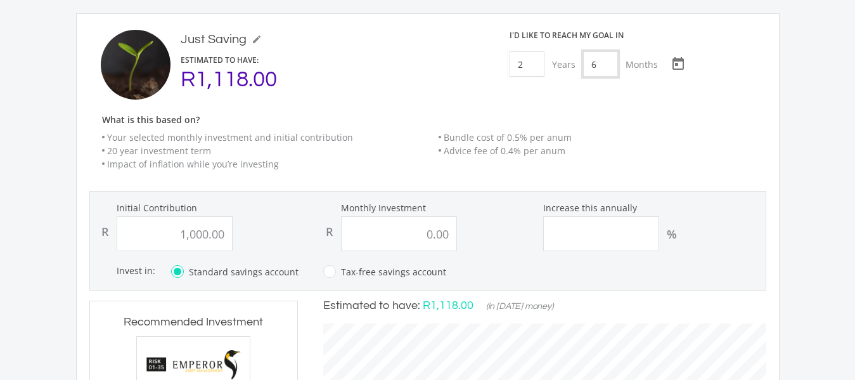
click at [612, 58] on input "6" at bounding box center [600, 63] width 35 height 25
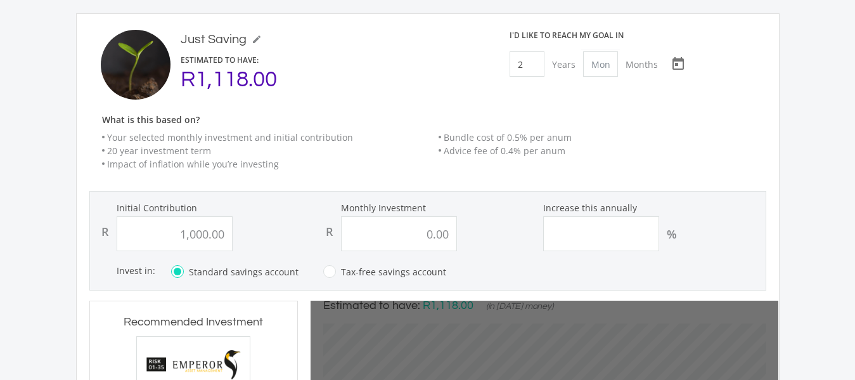
click at [640, 127] on div "What is this based on? Your selected monthly investment and initial contributio…" at bounding box center [433, 148] width 689 height 66
type input "0"
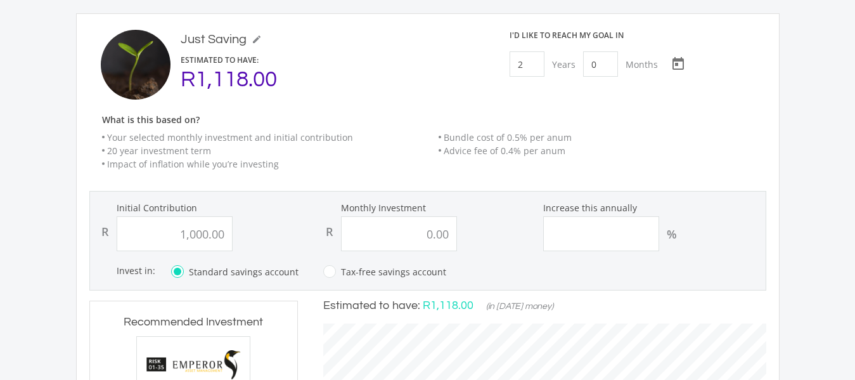
type input "1000"
type input "0"
type input "1,000.00"
type input "0.00"
click at [224, 237] on input "1000.00" at bounding box center [175, 233] width 116 height 35
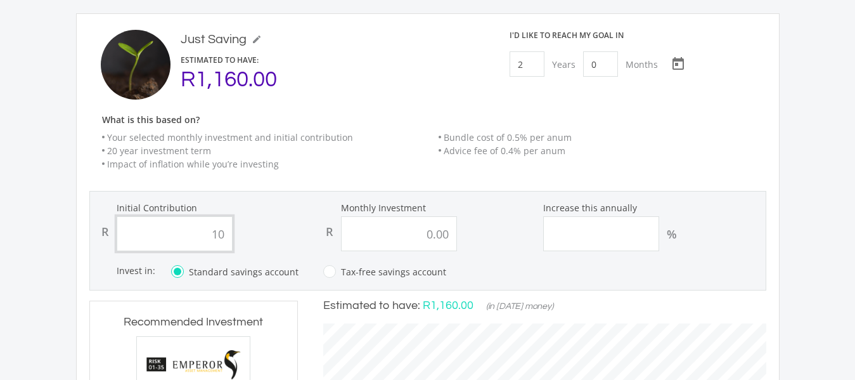
type input "1"
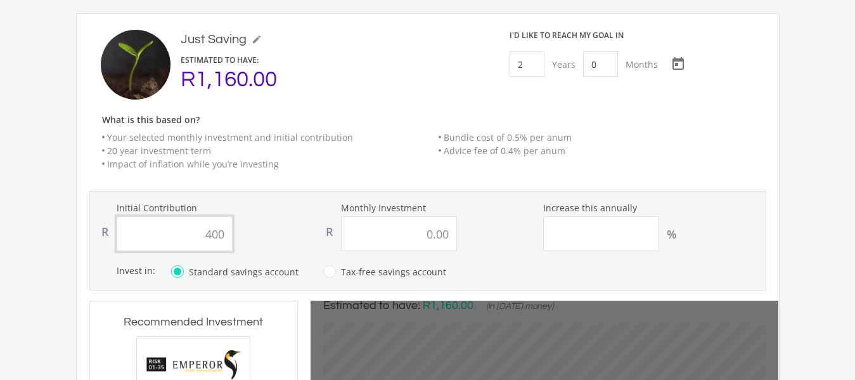
type input "4000"
type input "0.00"
click at [449, 237] on input "0.00" at bounding box center [399, 233] width 116 height 35
type input "4000"
type input "0"
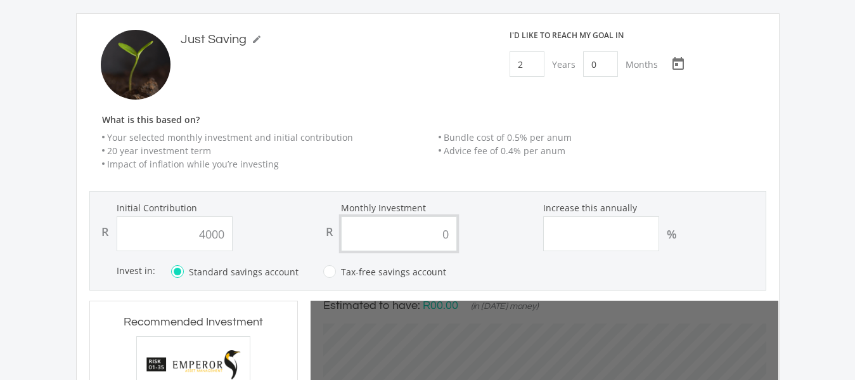
type input "4,000.00"
type input "0"
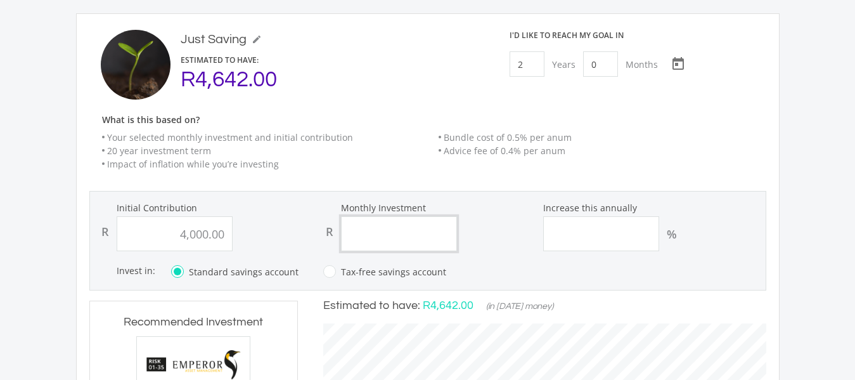
type input "4000"
type input "4"
type input "4,000.00"
type input "4000"
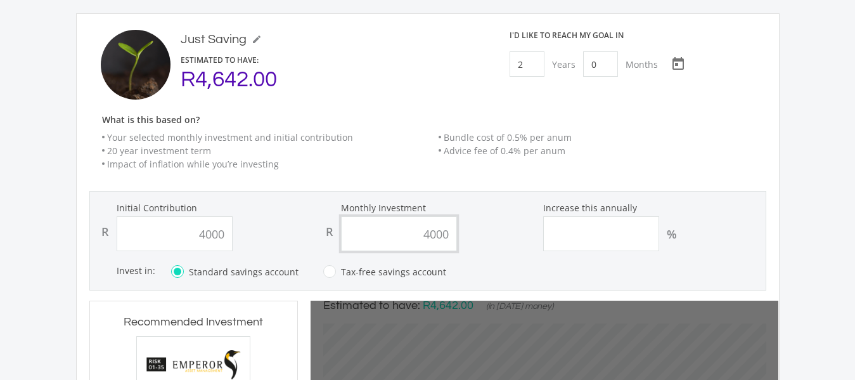
type input "4,000.00"
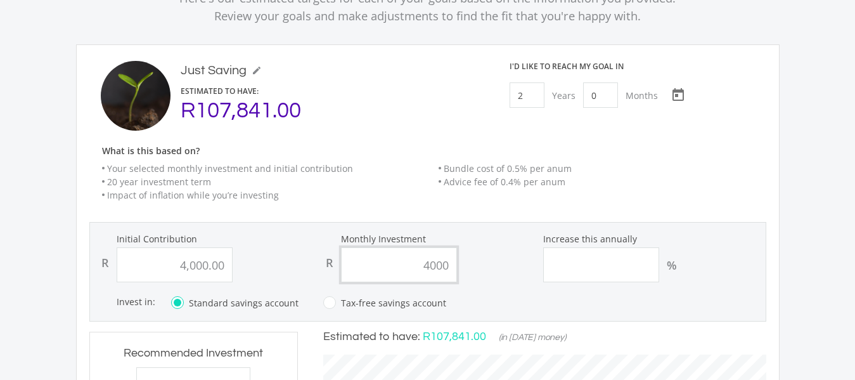
scroll to position [118, 0]
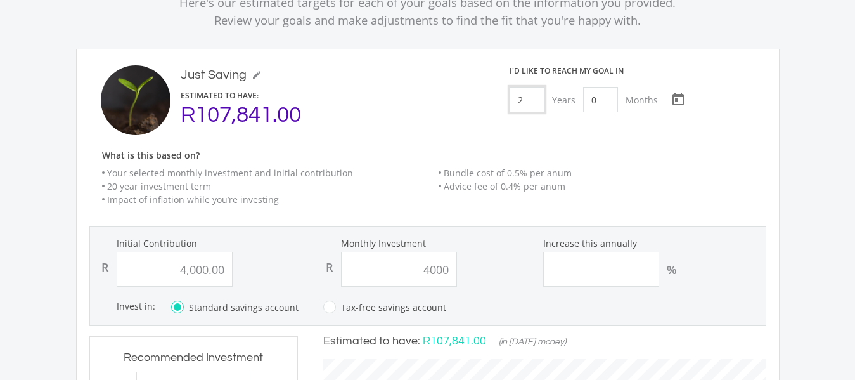
type input "4,000.00"
click at [532, 99] on input "2" at bounding box center [526, 99] width 35 height 25
type input "1"
click at [598, 97] on input "0" at bounding box center [596, 99] width 35 height 25
type input "6"
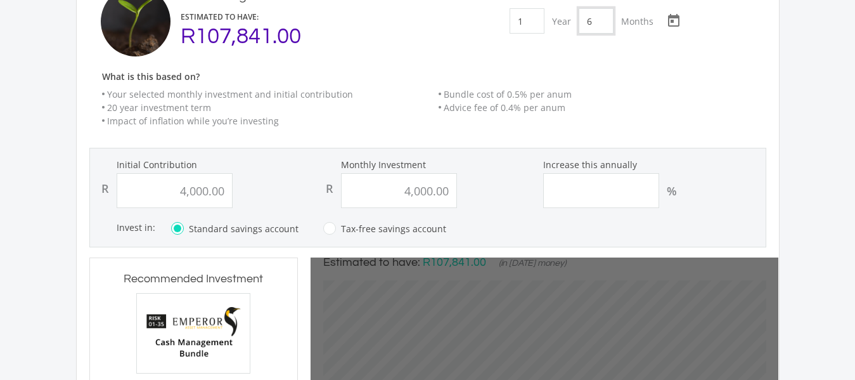
scroll to position [201, 0]
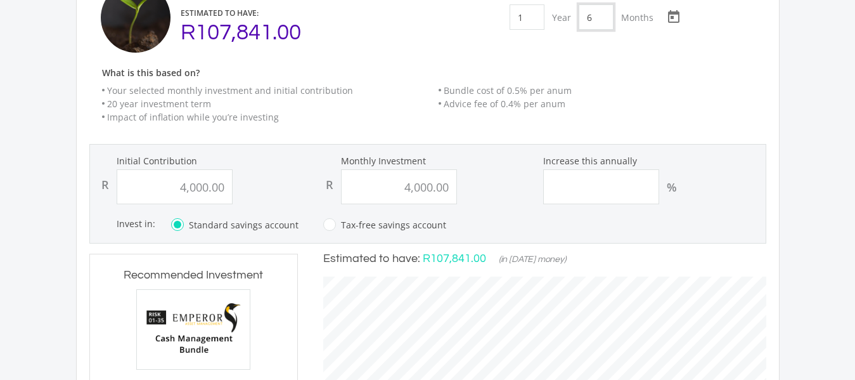
type input "4000"
type input "4,000.00"
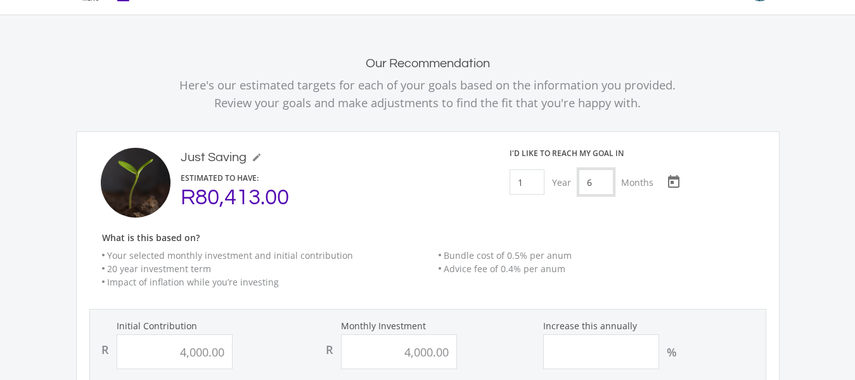
scroll to position [56, 0]
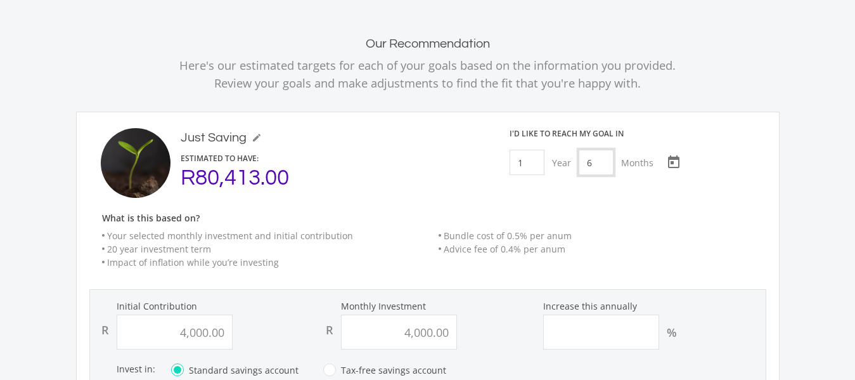
click at [599, 158] on input "6" at bounding box center [596, 162] width 35 height 25
type input "0"
click at [528, 163] on input "1" at bounding box center [526, 162] width 35 height 25
type input "2"
type input "4000"
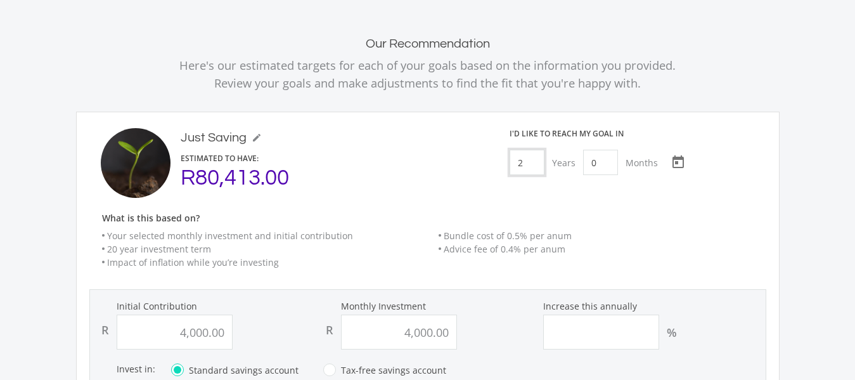
type input "4000"
type input "4,000.00"
type input "4000"
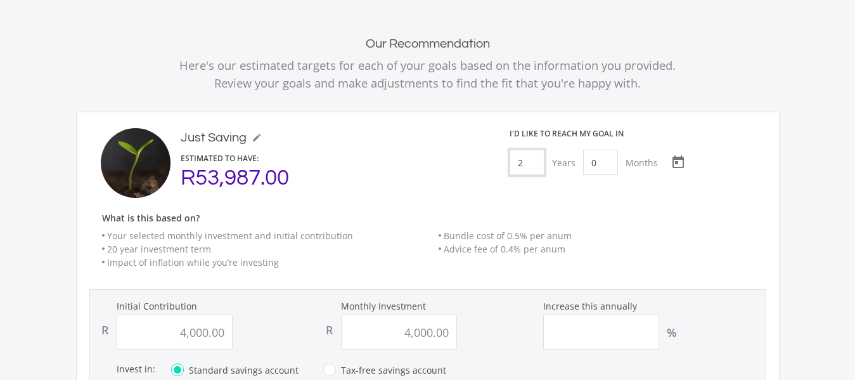
type input "4000"
type input "4,000.00"
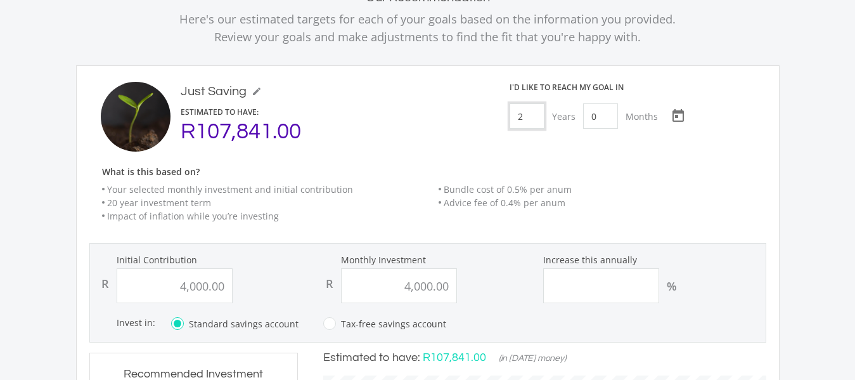
scroll to position [100, 0]
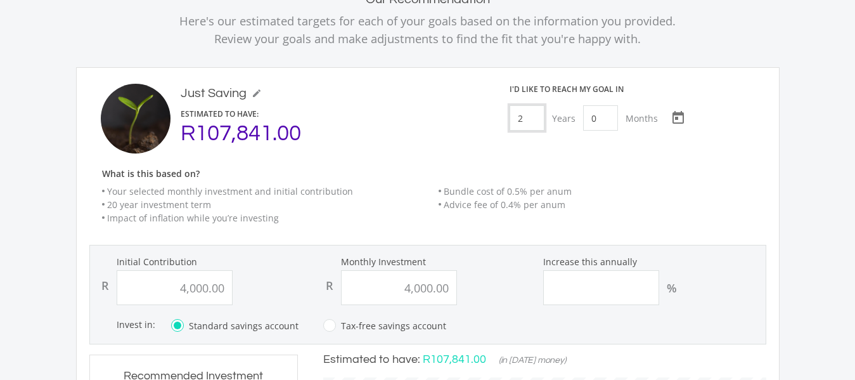
type input "2"
click at [225, 285] on input "4000.00" at bounding box center [175, 287] width 116 height 35
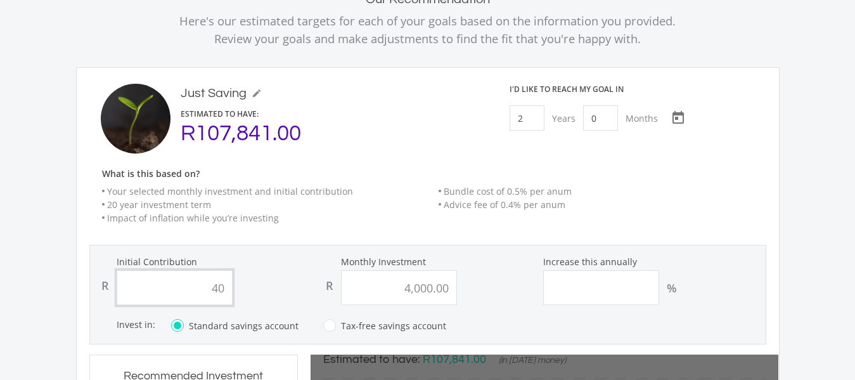
type input "4"
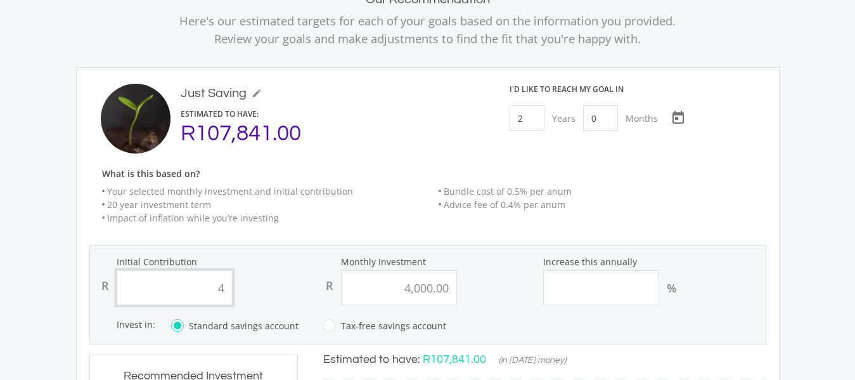
scroll to position [352, 468]
type input "100,000.00"
type input "4000.00"
click at [451, 286] on input "4000.00" at bounding box center [399, 287] width 116 height 35
type input "100000"
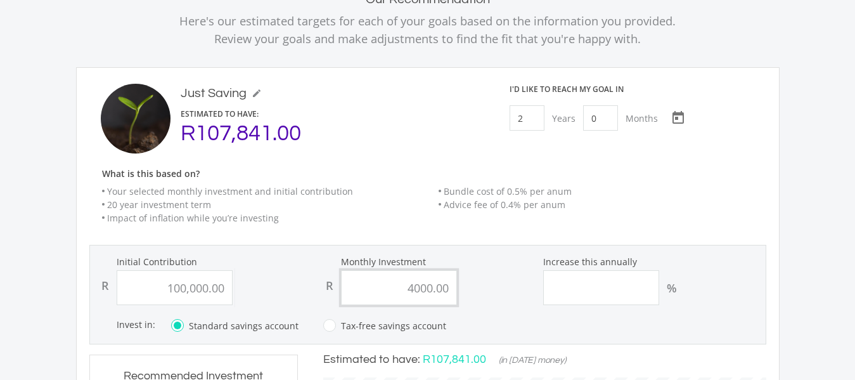
type input "4000"
type input "100,000.00"
type input "4"
type input "10000"
type input "100,000.00"
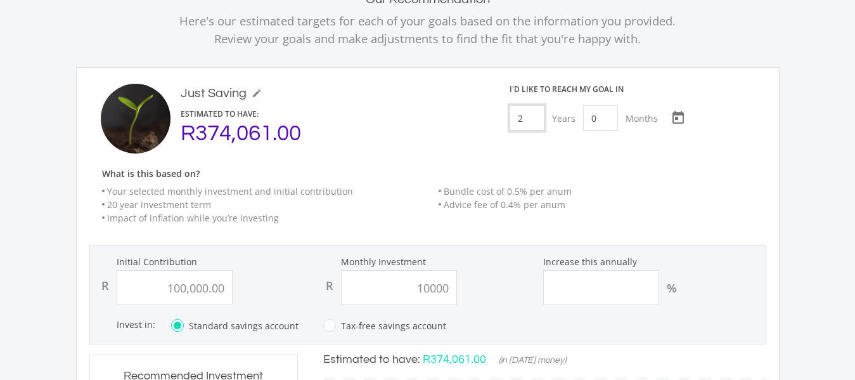
type input "10,000.00"
click at [523, 122] on input "2" at bounding box center [526, 117] width 35 height 25
type input "0"
type input "1"
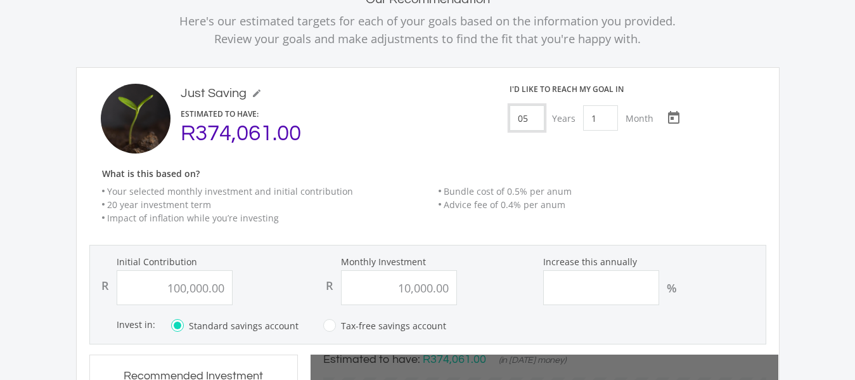
type input "0"
type input "100000"
type input "10000"
type input "100,000.00"
type input "10,000.00"
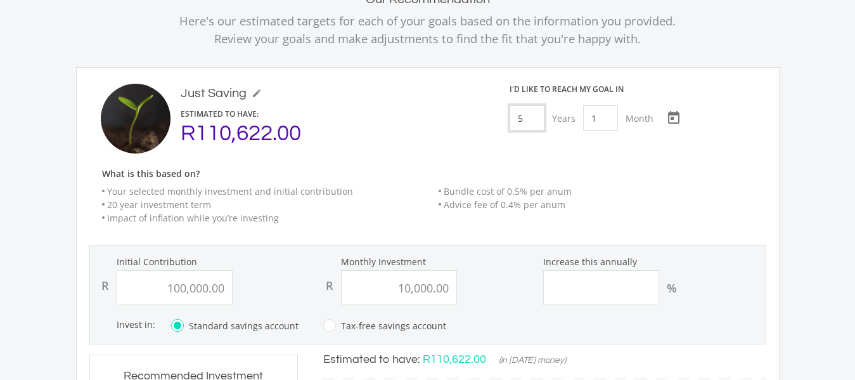
type input "5"
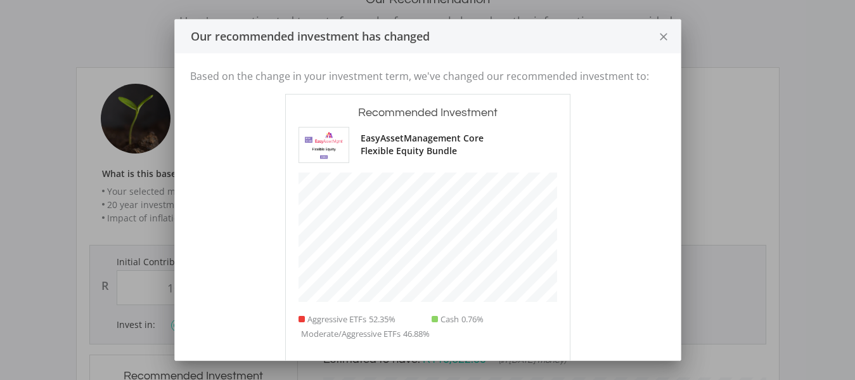
scroll to position [384, 208]
type input "100000"
type input "10000"
type input "100,000.00"
type input "10,000.00"
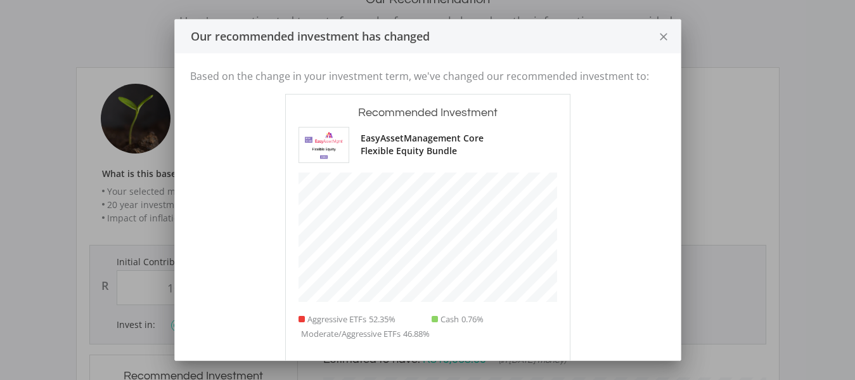
scroll to position [385, 468]
click at [667, 34] on icon "close" at bounding box center [663, 37] width 13 height 34
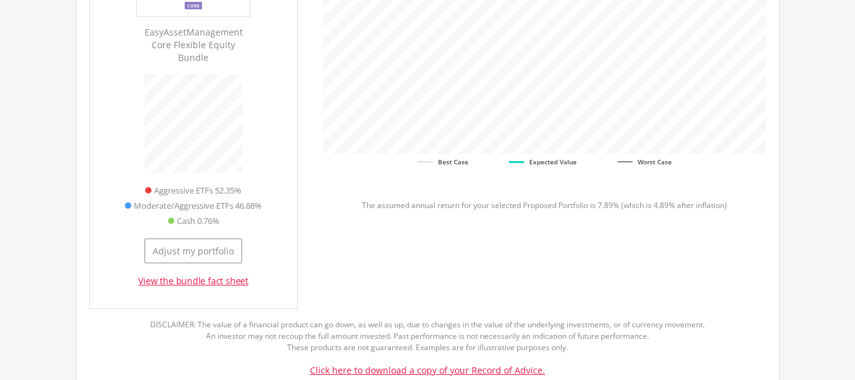
scroll to position [547, 0]
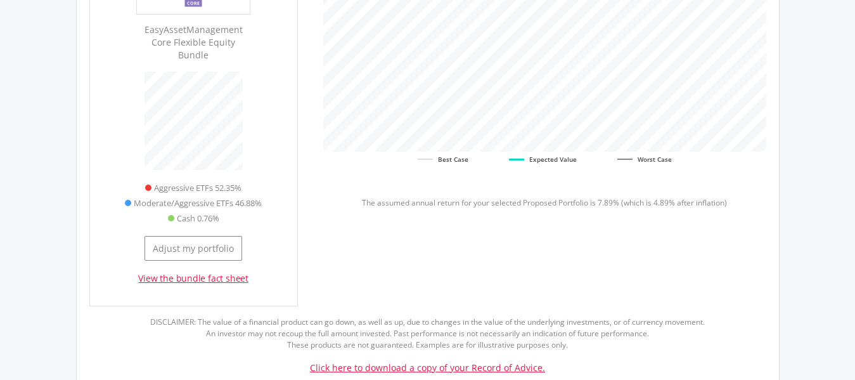
click at [210, 272] on link "View the bundle fact sheet" at bounding box center [193, 278] width 110 height 13
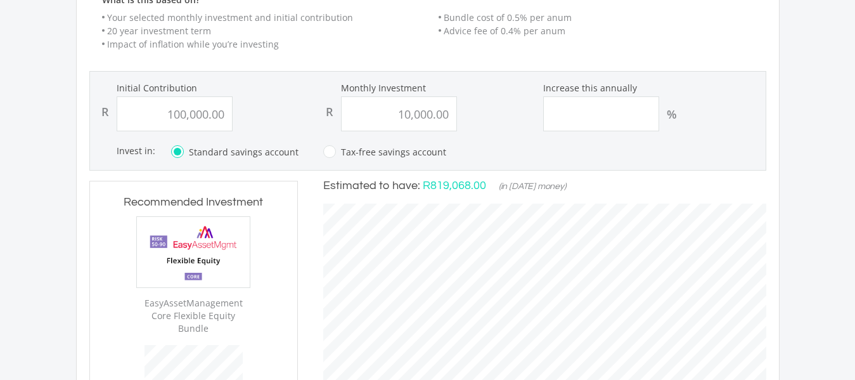
scroll to position [269, 0]
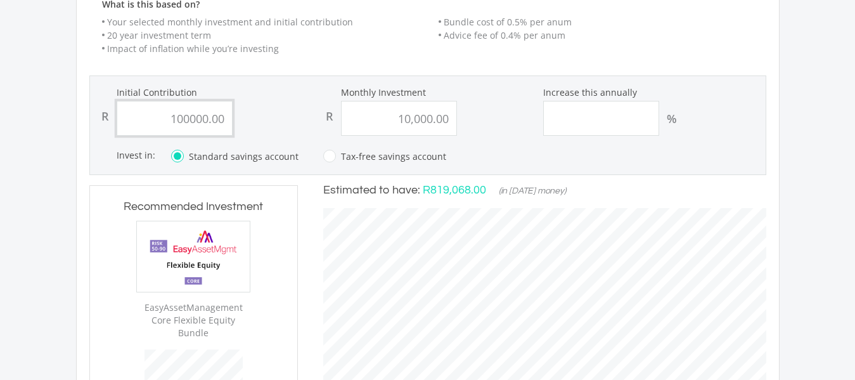
click at [183, 118] on input "100000.00" at bounding box center [175, 118] width 116 height 35
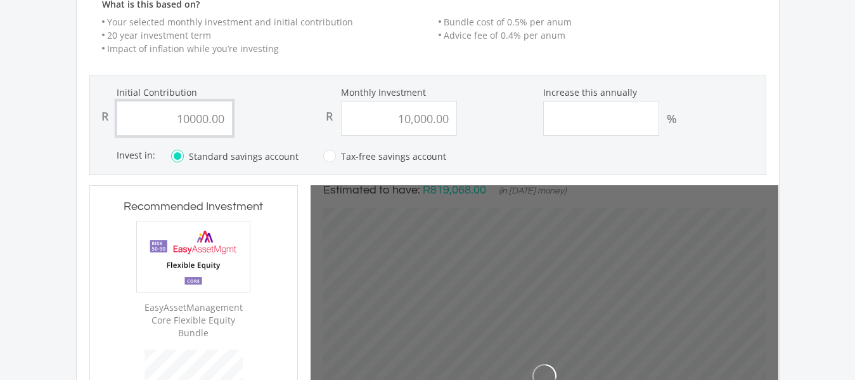
type input "10000"
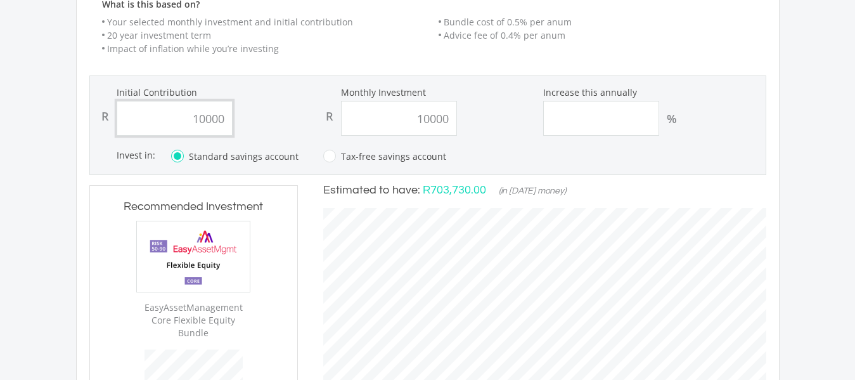
type input "10,000.00"
click at [221, 118] on input "10000.00" at bounding box center [175, 118] width 116 height 35
type input "1"
type input "4,000.00"
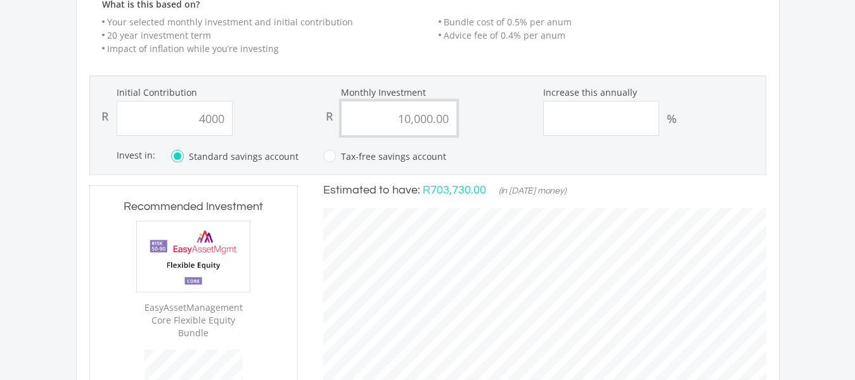
type input "10000.00"
click at [450, 115] on input "10000.00" at bounding box center [399, 118] width 116 height 35
type input "4000"
type input "10000"
type input "4,000.00"
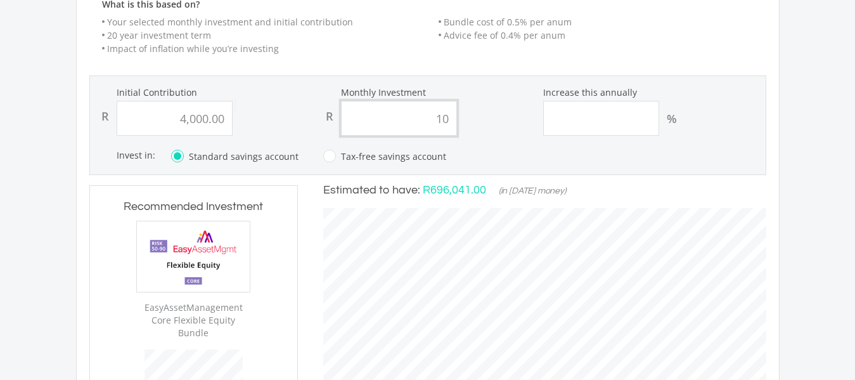
type input "1"
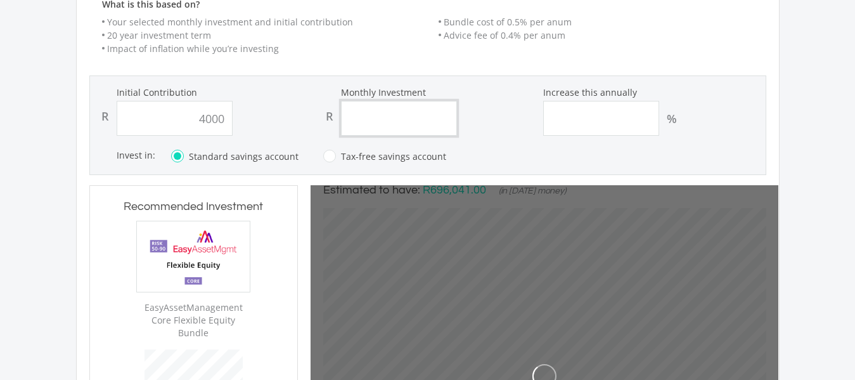
type input "4,000.00"
type input "4000"
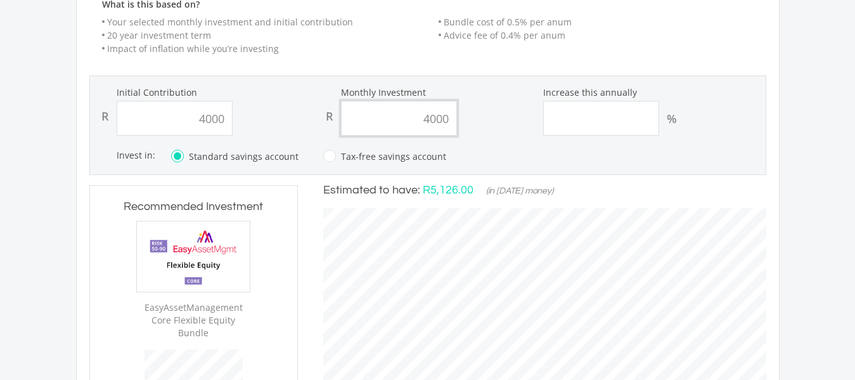
type input "4,000.00"
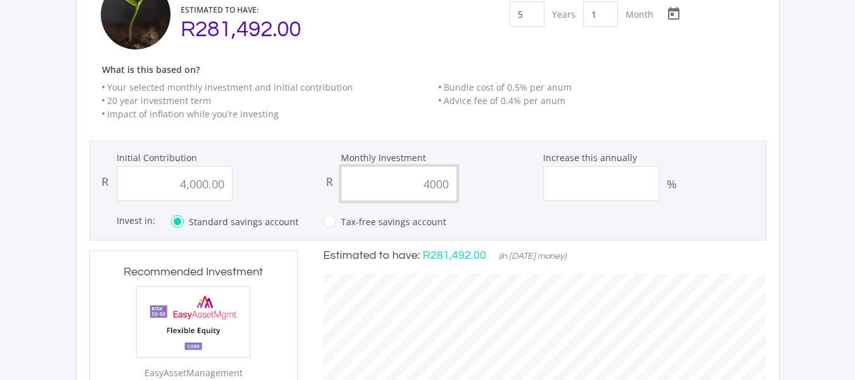
scroll to position [210, 0]
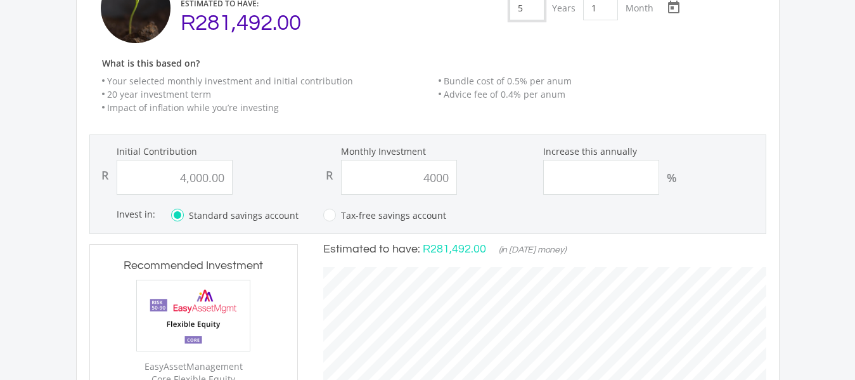
type input "4,000.00"
click at [527, 10] on input "5" at bounding box center [526, 7] width 35 height 25
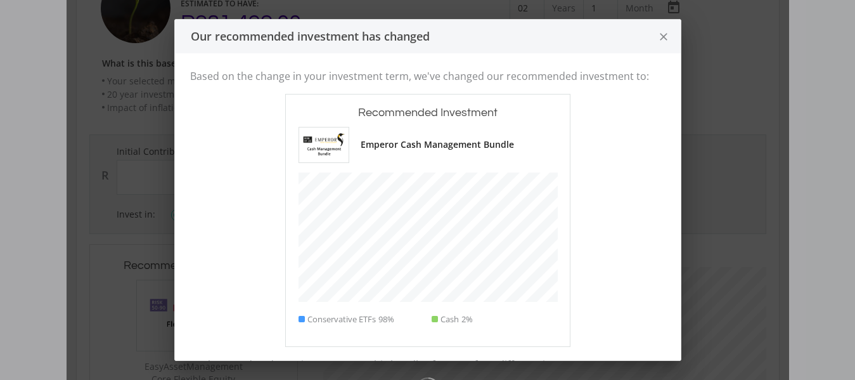
scroll to position [633296, 633179]
type input "2"
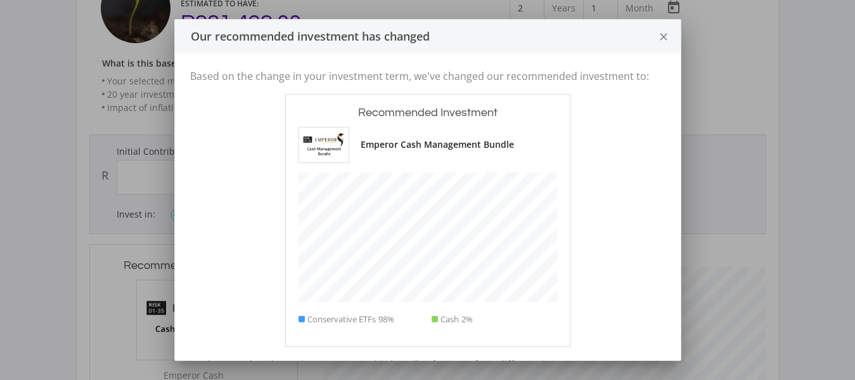
scroll to position [350, 208]
click at [664, 20] on icon "close" at bounding box center [663, 37] width 13 height 34
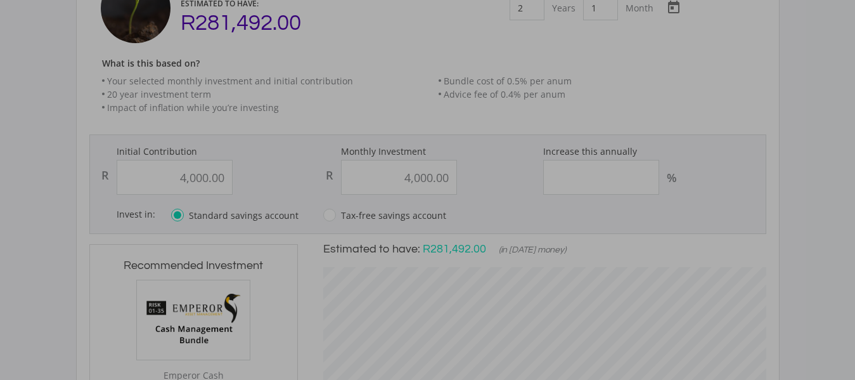
type input "4000"
type input "4,000.00"
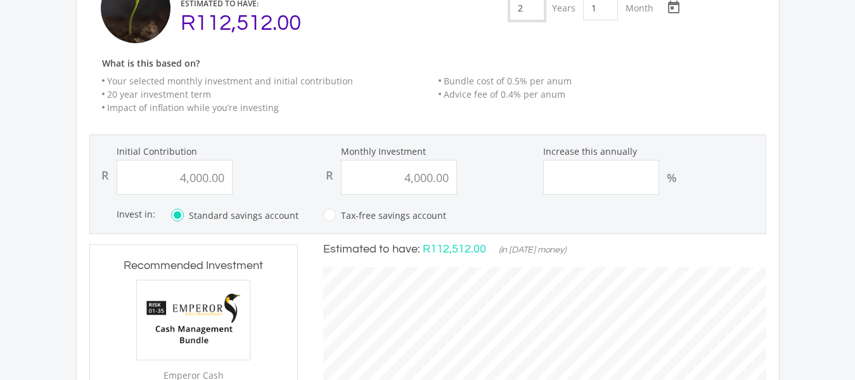
scroll to position [352, 468]
click at [604, 6] on input "1" at bounding box center [600, 7] width 35 height 25
type input "0"
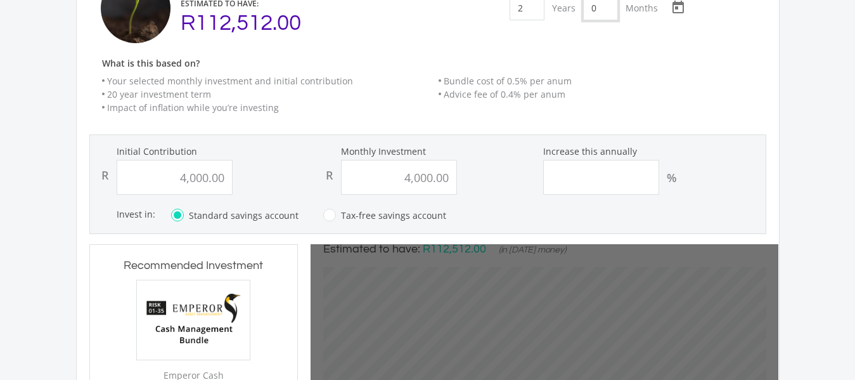
type input "4000"
type input "4,000.00"
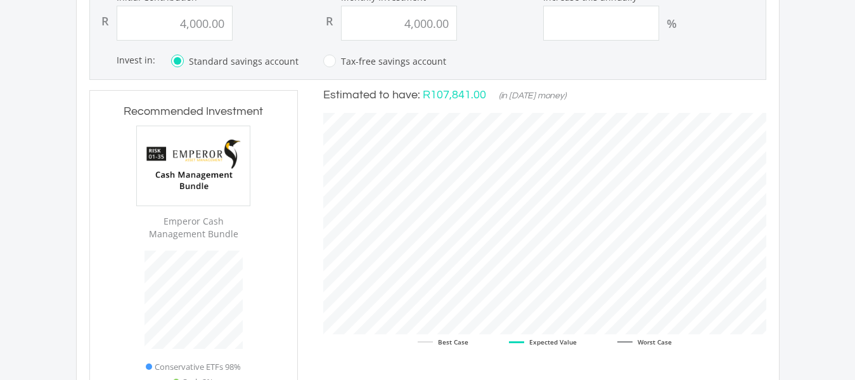
scroll to position [366, 0]
type input "0"
click at [323, 56] on label "Tax-free savings account" at bounding box center [384, 59] width 123 height 16
click at [323, 56] on input "Tax-free savings account" at bounding box center [371, 66] width 123 height 25
radio input "true"
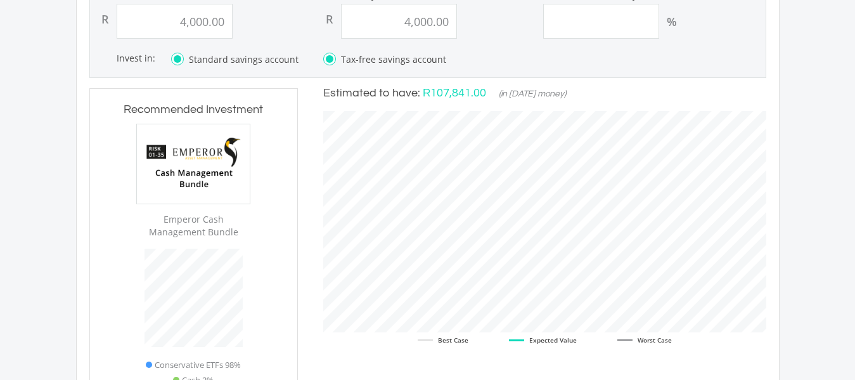
radio input "false"
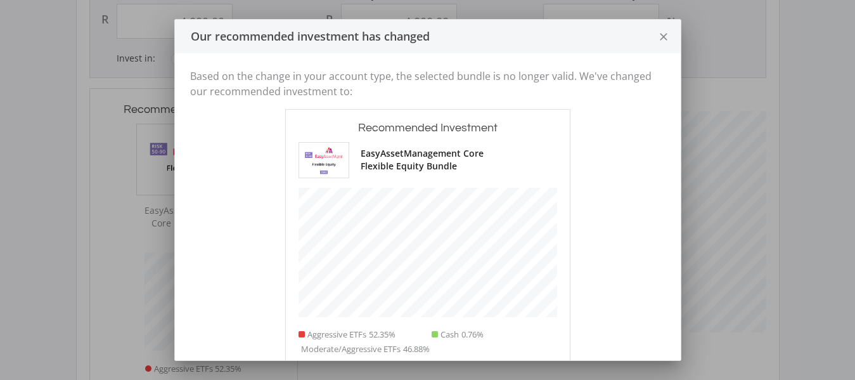
scroll to position [340, 506]
type input "4000"
type input "4,000.00"
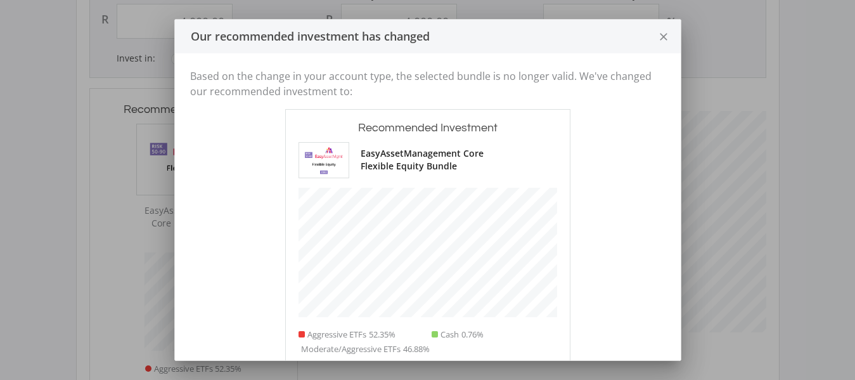
scroll to position [385, 468]
click at [663, 34] on icon "close" at bounding box center [663, 37] width 13 height 34
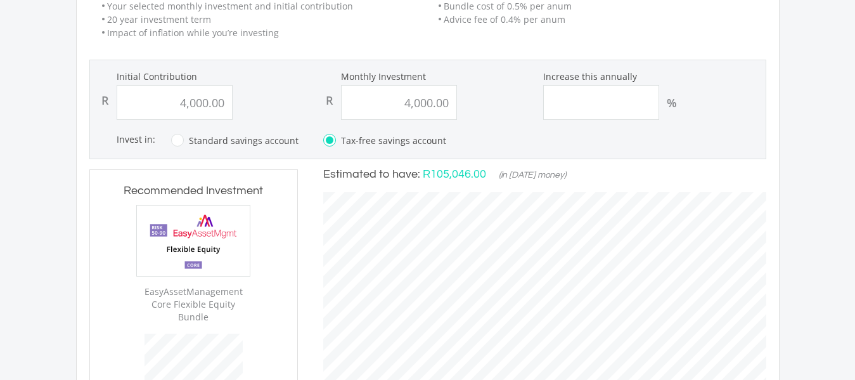
scroll to position [283, 0]
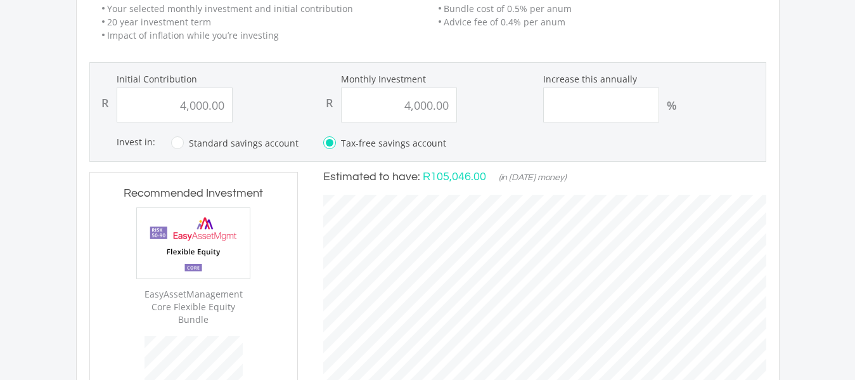
click at [171, 141] on label "Standard savings account" at bounding box center [234, 143] width 127 height 16
click at [169, 141] on input "Standard savings account" at bounding box center [221, 150] width 127 height 25
radio input "true"
radio input "false"
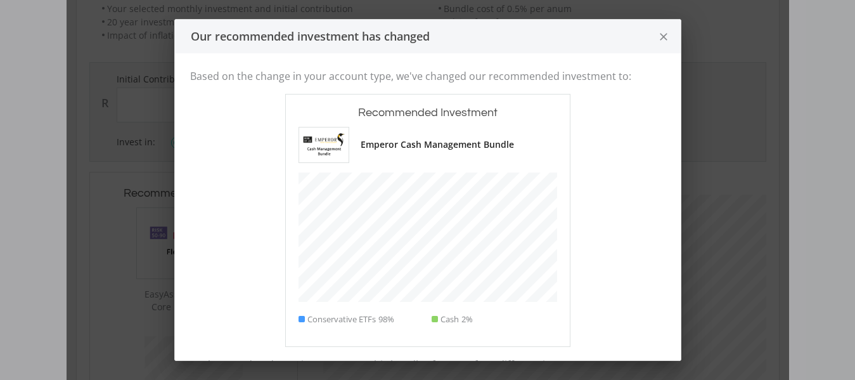
scroll to position [633261, 633179]
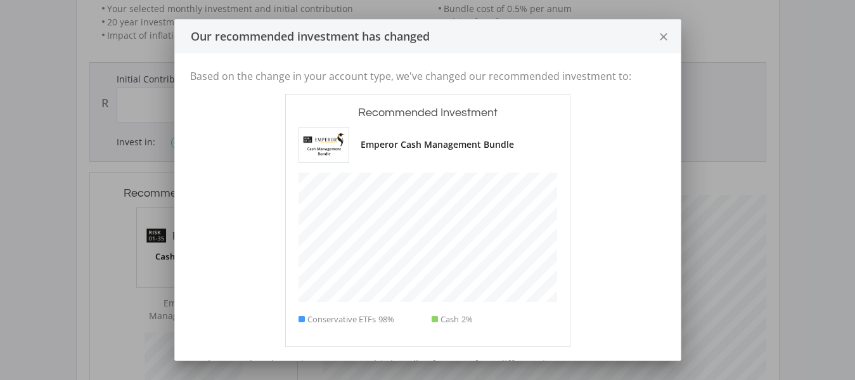
click at [665, 36] on icon "close" at bounding box center [663, 37] width 13 height 34
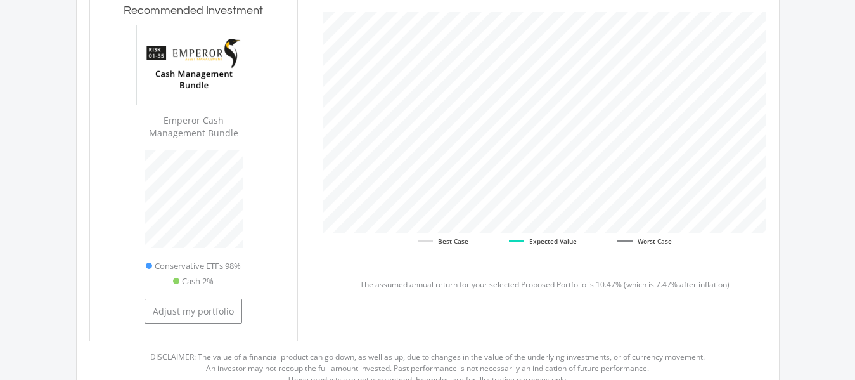
scroll to position [463, 0]
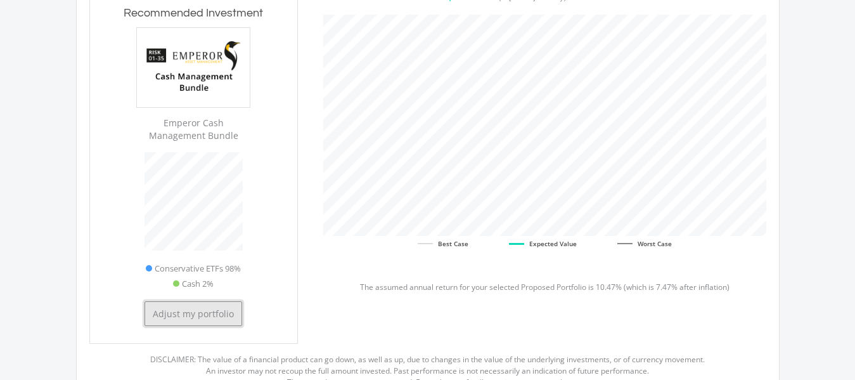
click at [176, 314] on button "Adjust my portfolio" at bounding box center [193, 313] width 98 height 25
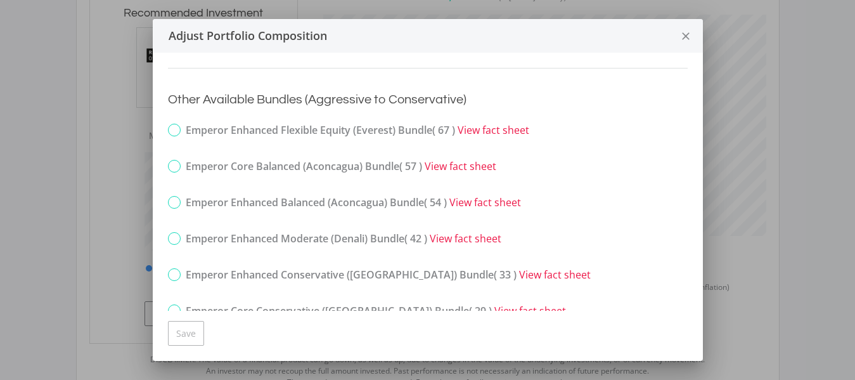
scroll to position [178, 0]
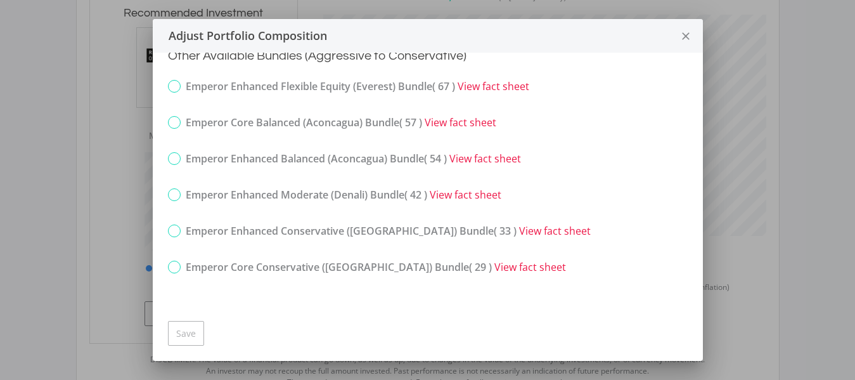
click at [686, 41] on icon "close" at bounding box center [685, 37] width 13 height 34
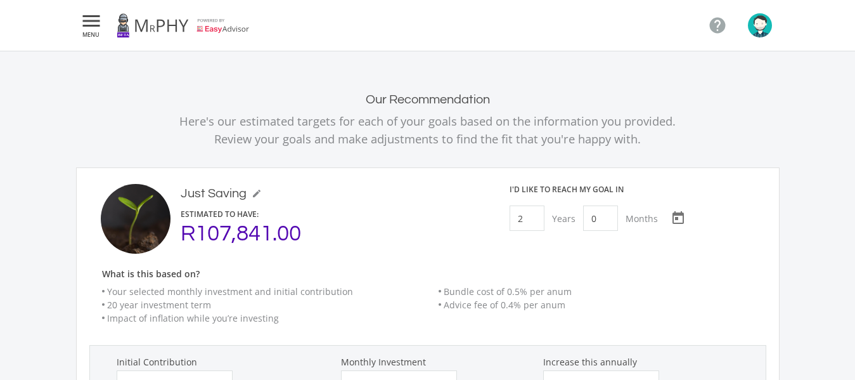
scroll to position [463, 0]
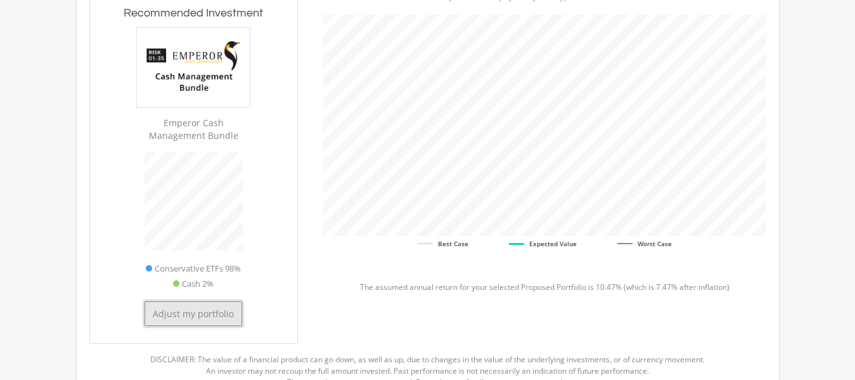
click at [216, 309] on button "Adjust my portfolio" at bounding box center [193, 313] width 98 height 25
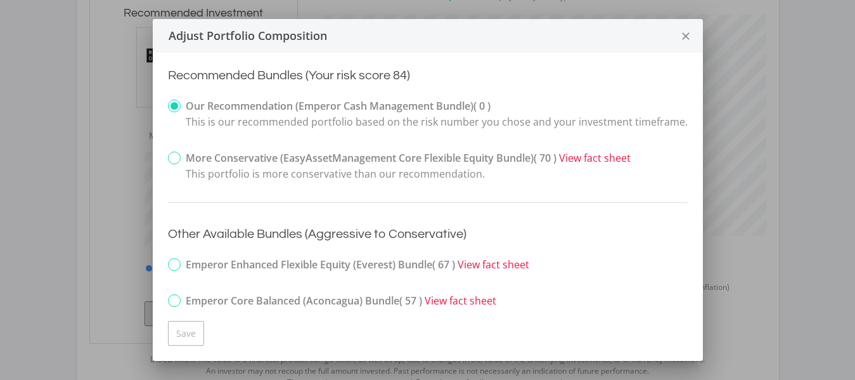
scroll to position [0, 0]
